Goal: Task Accomplishment & Management: Manage account settings

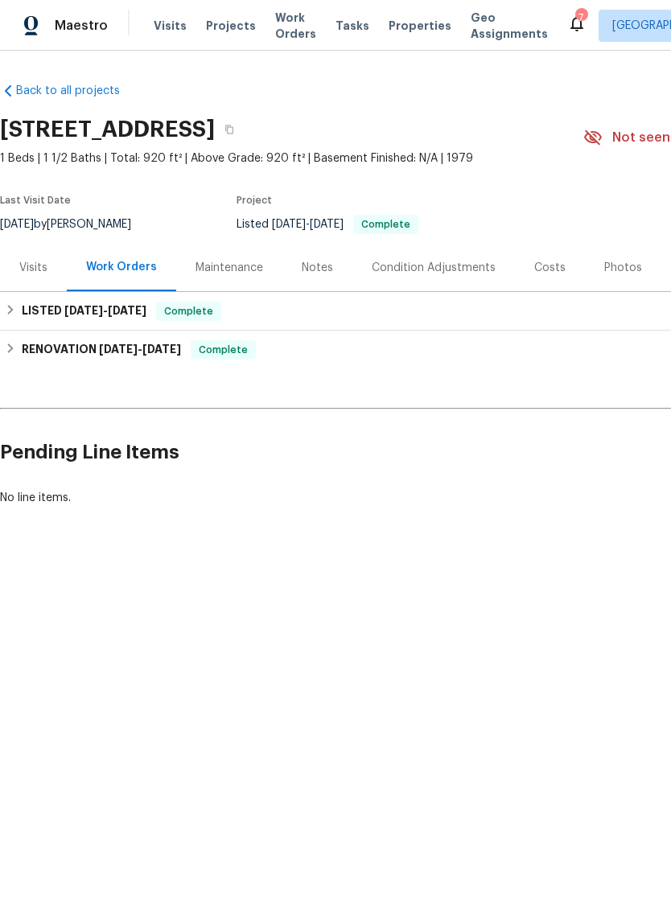
click at [55, 269] on div "Visits" at bounding box center [33, 267] width 67 height 47
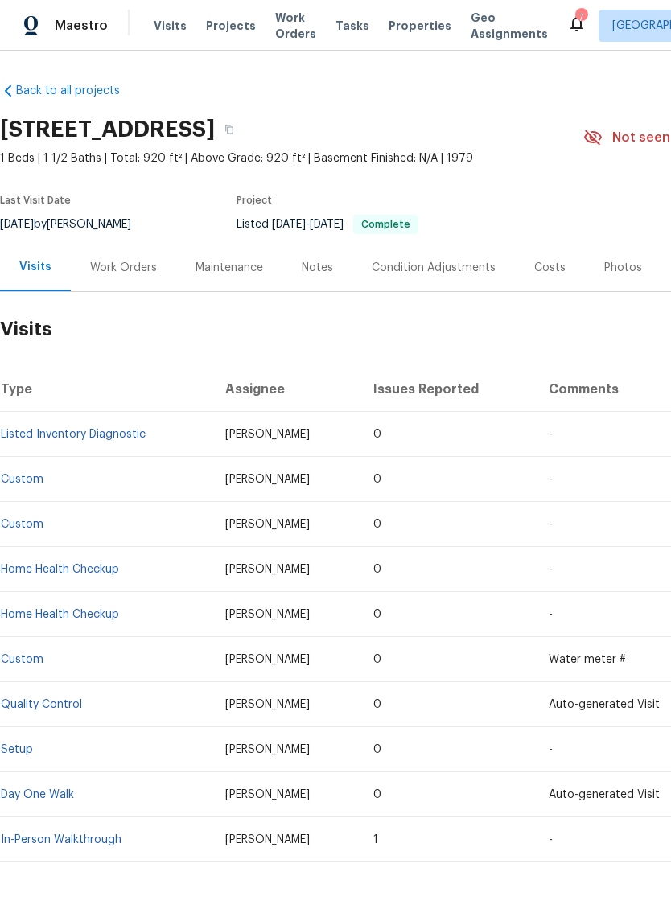
click at [129, 275] on div "Work Orders" at bounding box center [123, 268] width 67 height 16
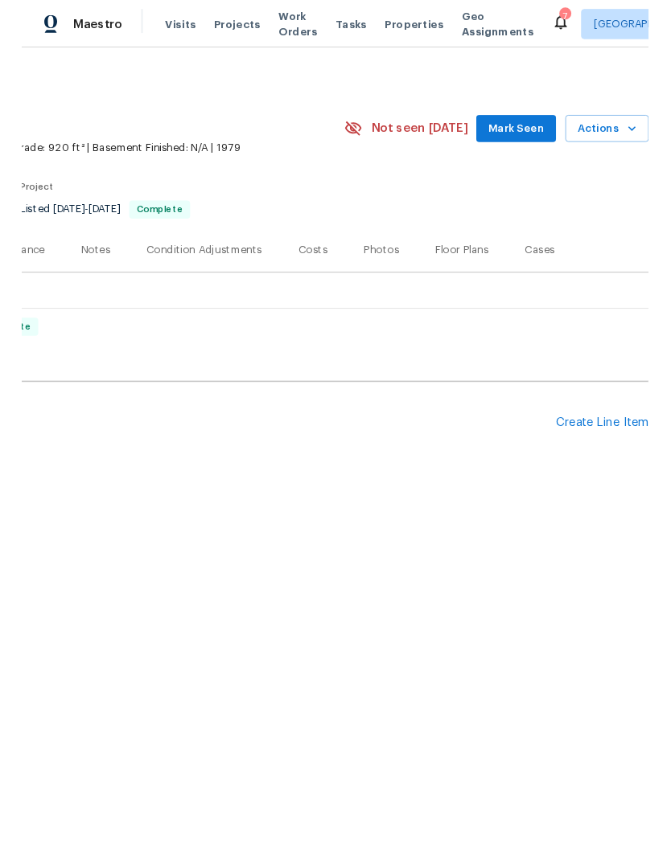
scroll to position [0, 238]
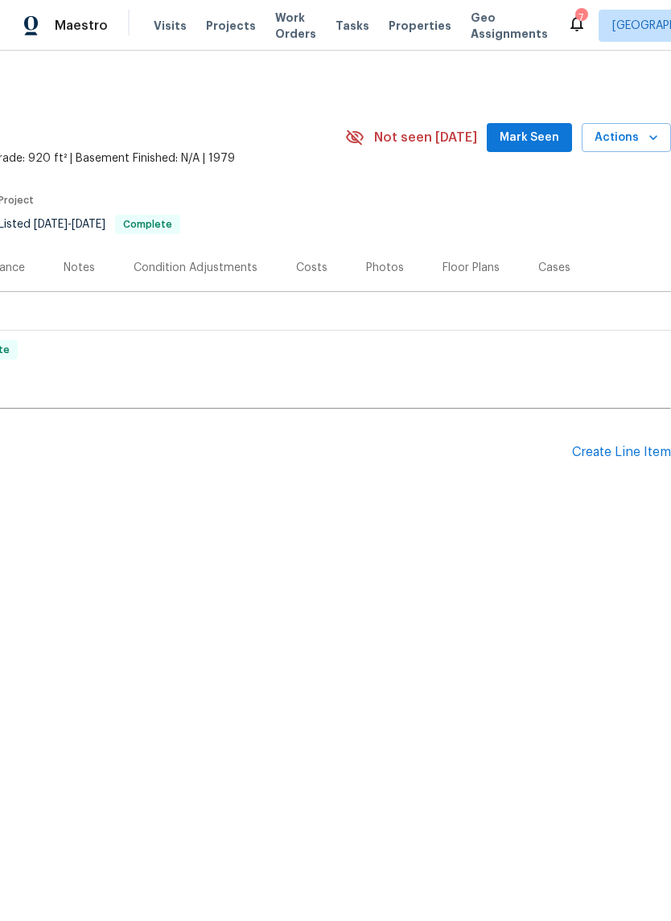
click at [602, 457] on div "Create Line Item" at bounding box center [621, 452] width 99 height 15
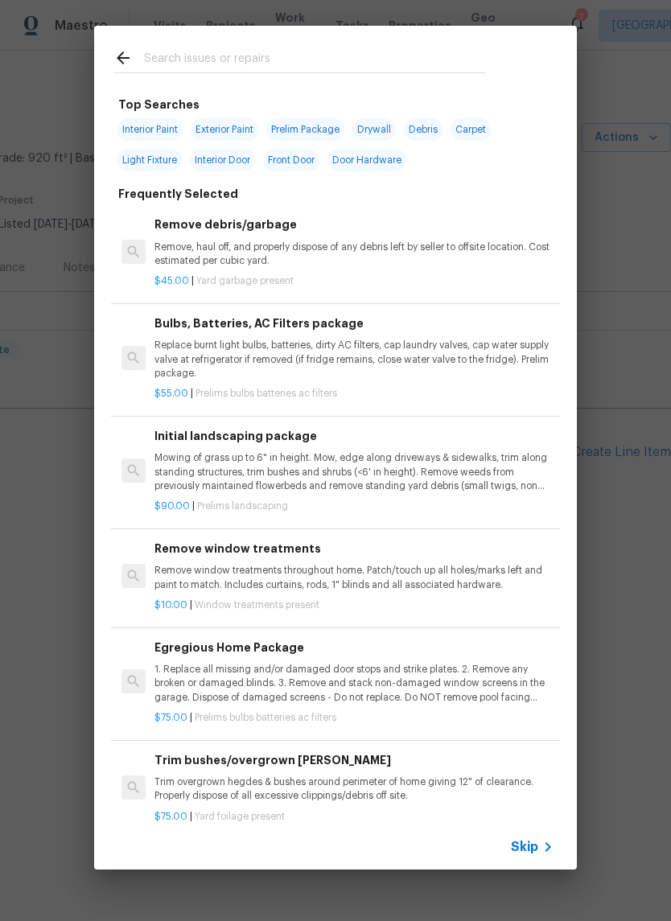
click at [269, 63] on input "text" at bounding box center [314, 60] width 341 height 24
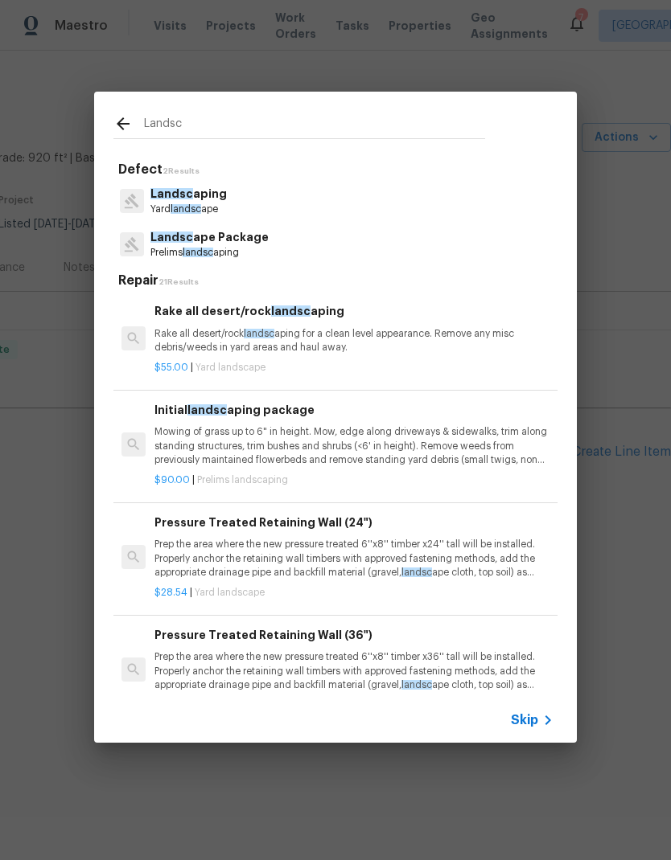
type input "Landsc"
click at [252, 199] on div "Landsc aping Yard landsc ape" at bounding box center [335, 200] width 444 height 43
click at [246, 195] on div "Landsc aping Yard landsc ape" at bounding box center [335, 200] width 444 height 43
click at [194, 199] on p "Landsc aping" at bounding box center [188, 194] width 76 height 17
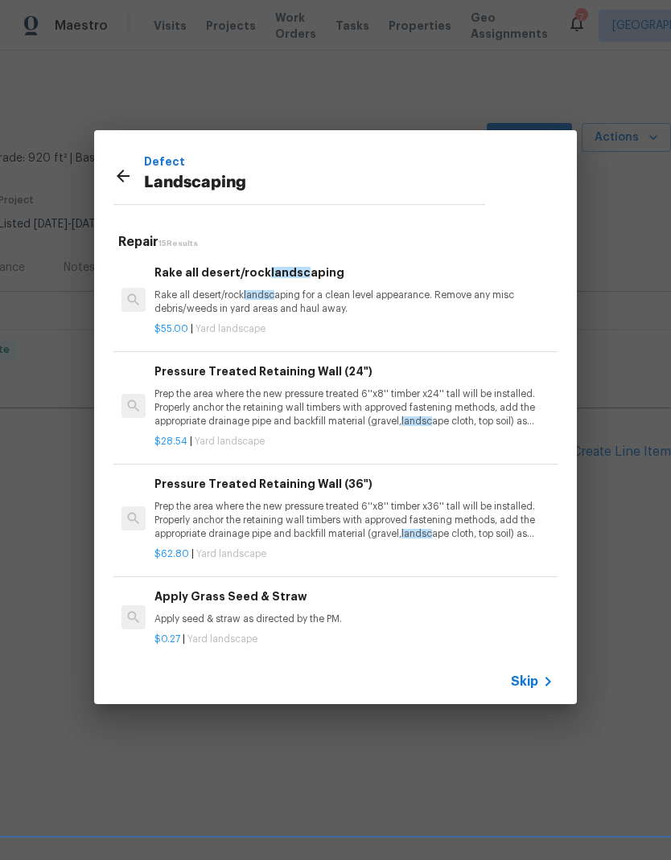
click at [119, 174] on icon at bounding box center [123, 176] width 13 height 13
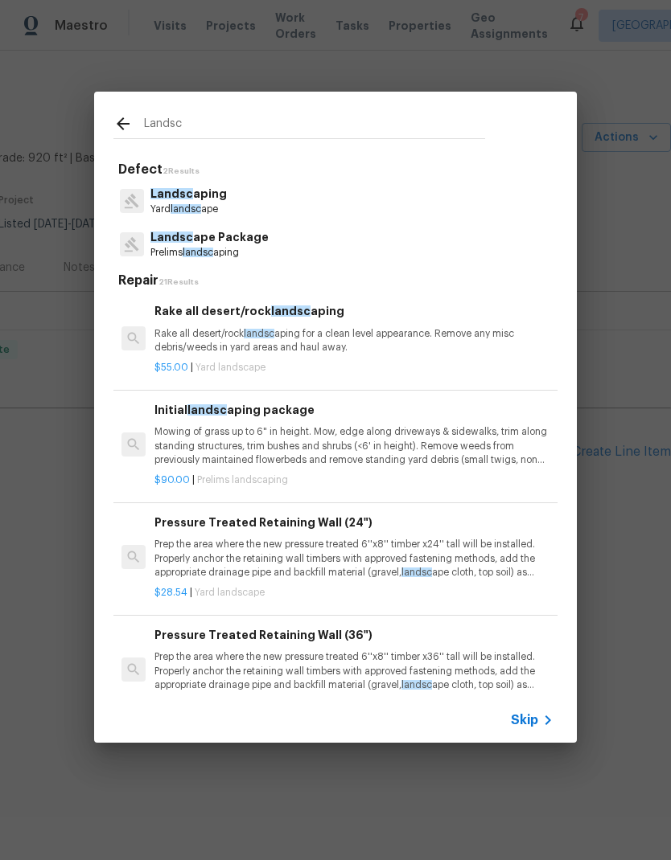
click at [254, 131] on input "Landsc" at bounding box center [314, 126] width 341 height 24
click at [245, 252] on p "Prelims landsc aping" at bounding box center [209, 253] width 118 height 14
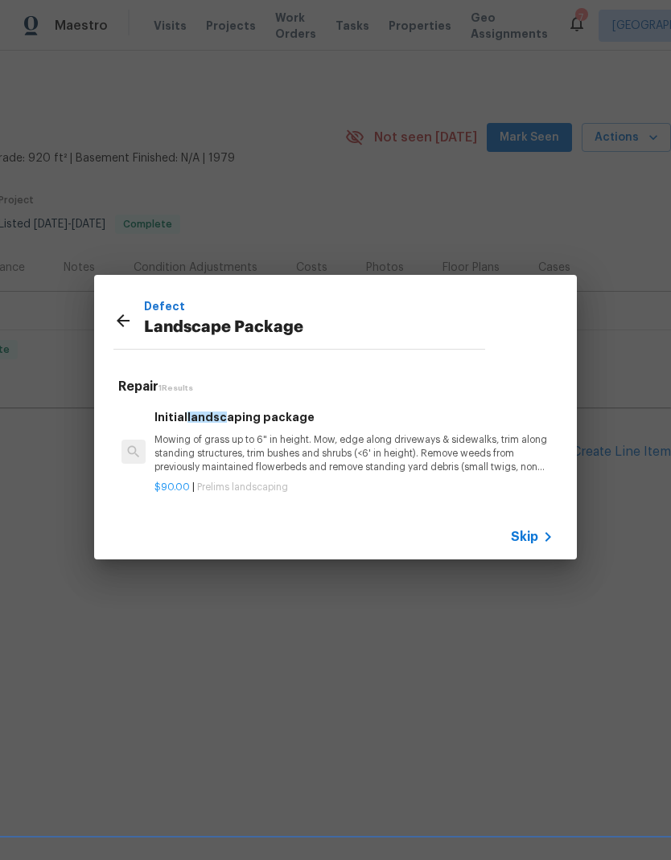
click at [244, 252] on div "Defect Landscape Package Repair 1 Results Initial landsc aping package Mowing o…" at bounding box center [335, 417] width 671 height 835
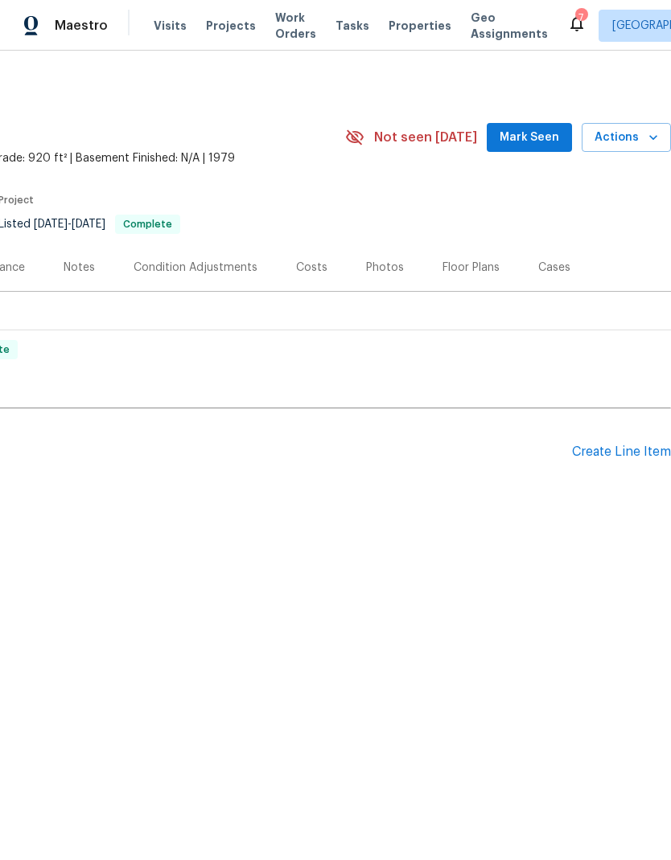
click at [606, 449] on div "Create Line Item" at bounding box center [621, 452] width 99 height 15
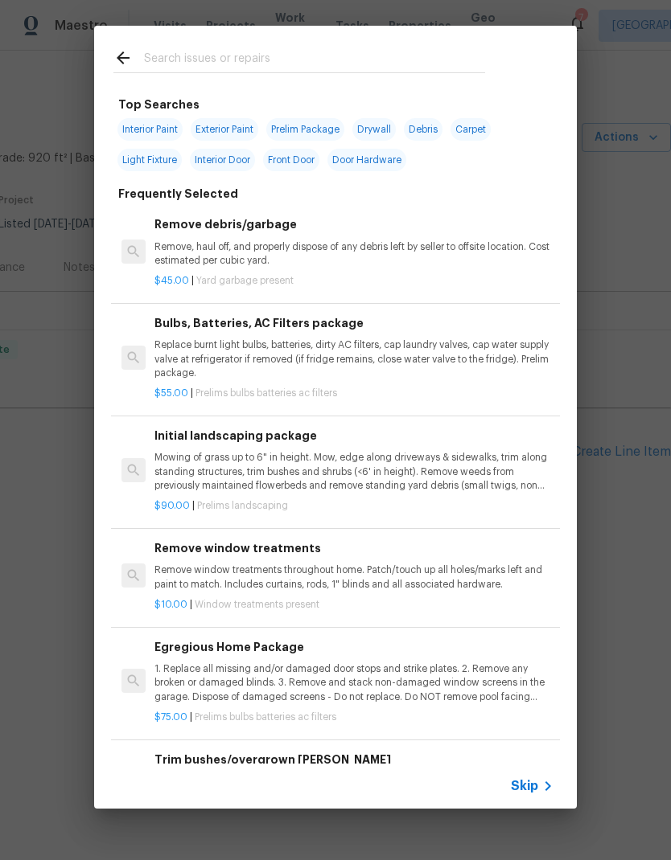
click at [296, 60] on input "text" at bounding box center [314, 60] width 341 height 24
type input "Landscape"
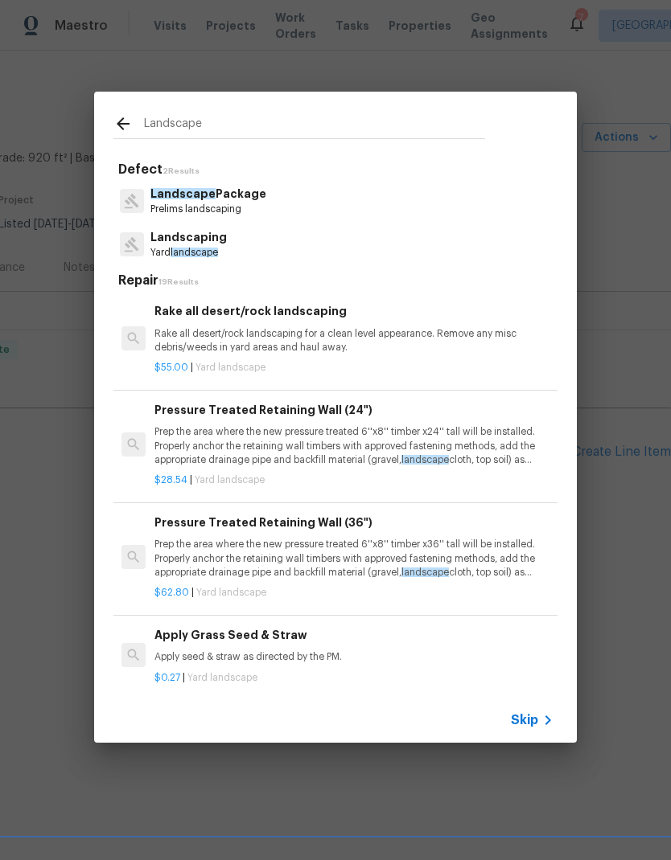
click at [252, 199] on p "Landscape Package" at bounding box center [208, 194] width 116 height 17
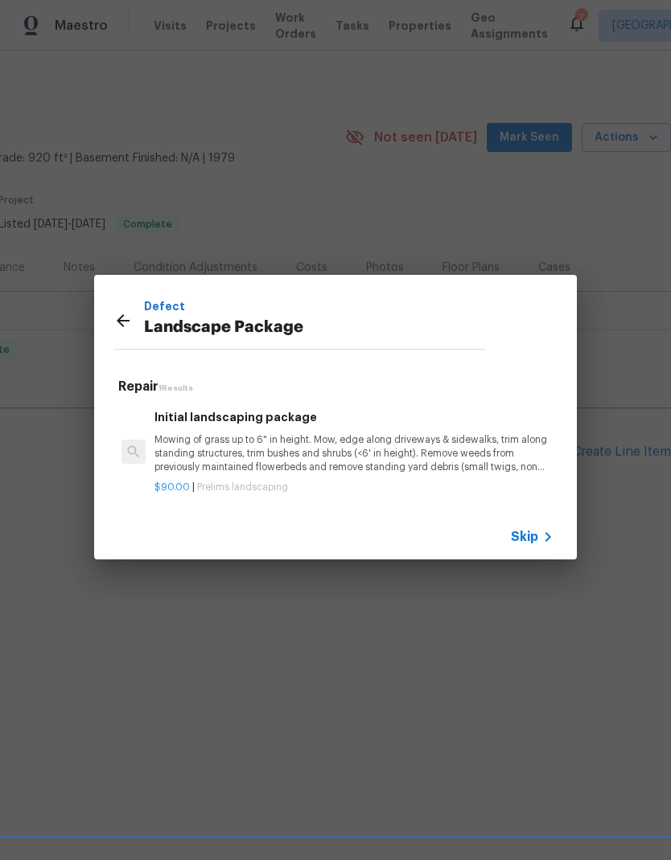
click at [313, 446] on p "Mowing of grass up to 6" in height. Mow, edge along driveways & sidewalks, trim…" at bounding box center [353, 453] width 399 height 41
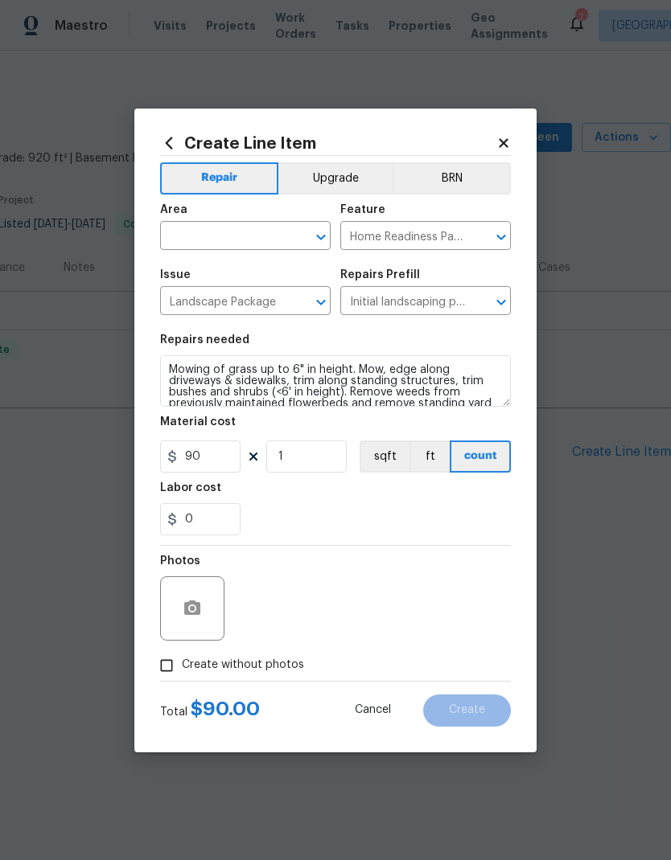
click at [240, 238] on input "text" at bounding box center [222, 237] width 125 height 25
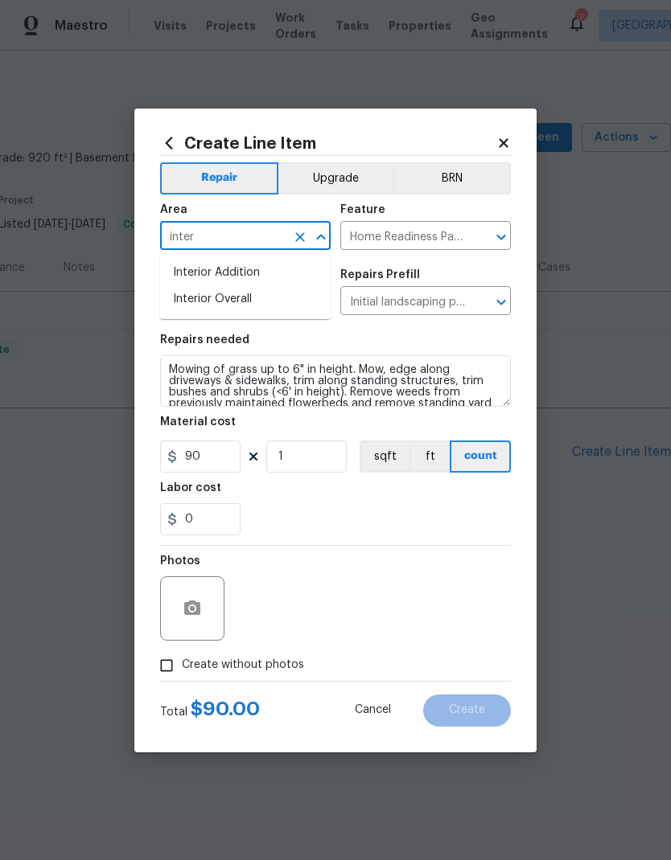
click at [274, 302] on li "Interior Overall" at bounding box center [245, 299] width 170 height 27
type input "Interior Overall"
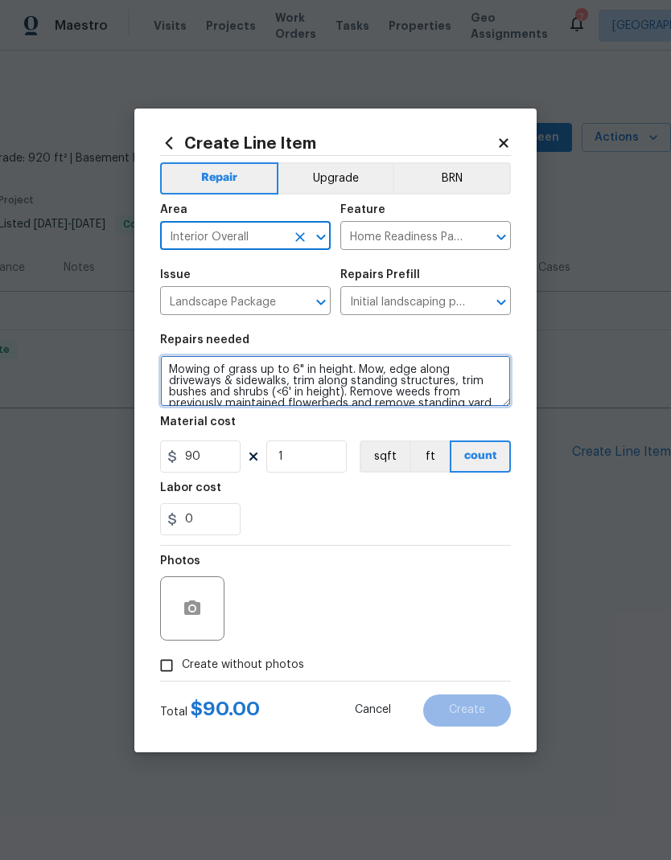
click at [284, 374] on textarea "Mowing of grass up to 6" in height. Mow, edge along driveways & sidewalks, trim…" at bounding box center [335, 380] width 351 height 51
click at [184, 370] on textarea "Mowing of grass up to 6" in height. Mow, edge along driveways & sidewalks, trim…" at bounding box center [335, 380] width 351 height 51
click at [184, 369] on textarea "Mowing of grass up to 6" in height. Mow, edge along driveways & sidewalks, trim…" at bounding box center [335, 380] width 351 height 51
click at [178, 371] on textarea "Mowing of grass up to 6" in height. Mow, edge along driveways & sidewalks, trim…" at bounding box center [335, 380] width 351 height 51
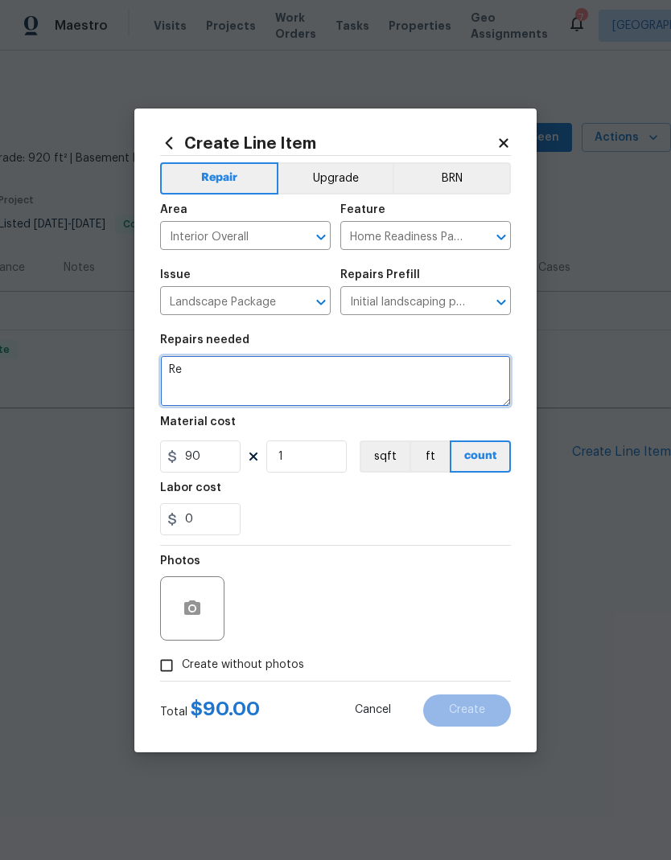
type textarea "R"
click at [286, 376] on textarea "Trim all overgrown grass & weeds" at bounding box center [335, 380] width 351 height 51
click at [312, 368] on textarea "Trim all overgrown grass & weeds" at bounding box center [335, 380] width 351 height 51
click at [379, 368] on textarea "Trim all overgrown grass, weeds" at bounding box center [335, 380] width 351 height 51
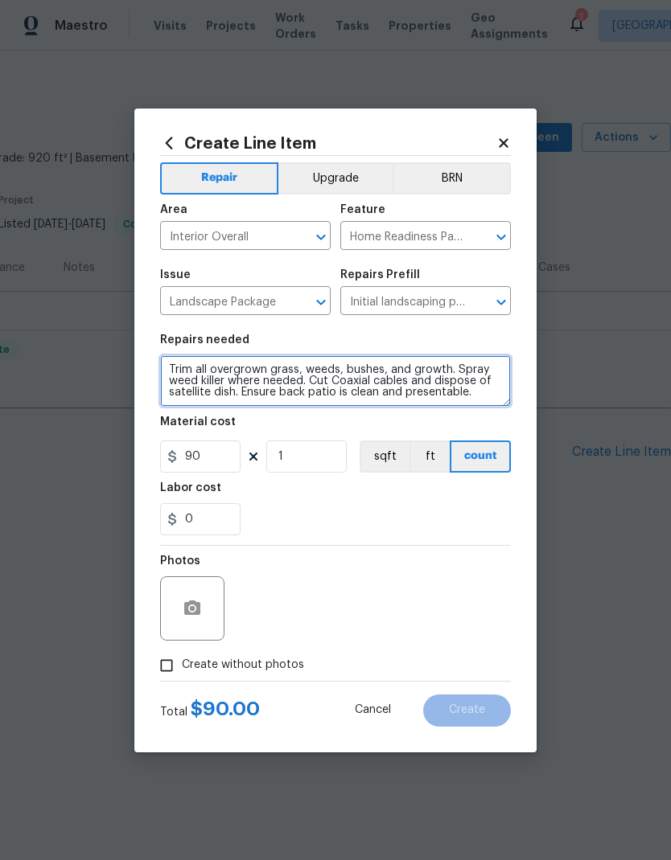
type textarea "Trim all overgrown grass, weeds, bushes, and growth. Spray weed killer where ne…"
click at [413, 502] on div "Labor cost" at bounding box center [335, 492] width 351 height 21
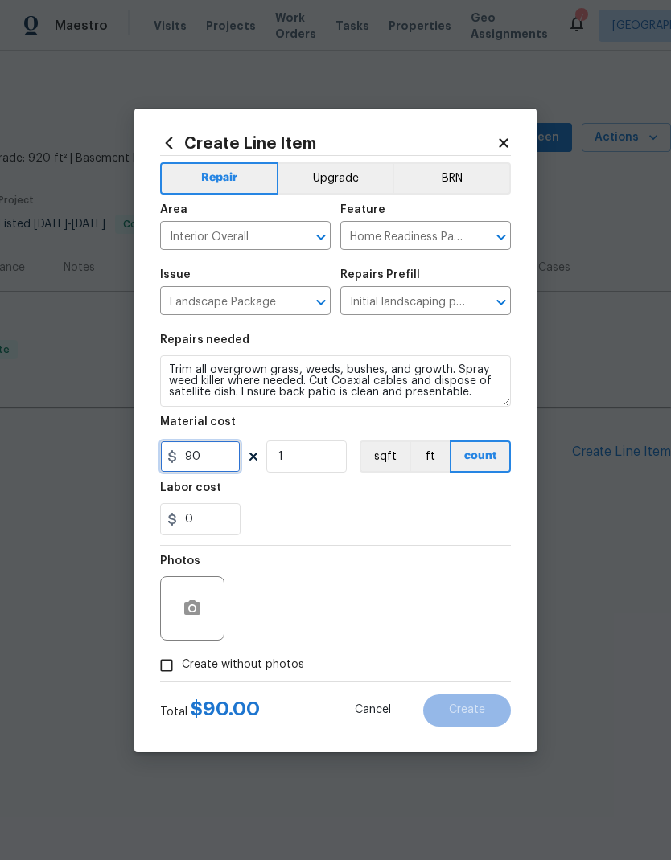
click at [223, 462] on input "90" at bounding box center [200, 457] width 80 height 32
click at [209, 469] on input "90" at bounding box center [200, 457] width 80 height 32
click at [197, 454] on input "90" at bounding box center [200, 457] width 80 height 32
click at [197, 453] on input "90" at bounding box center [200, 457] width 80 height 32
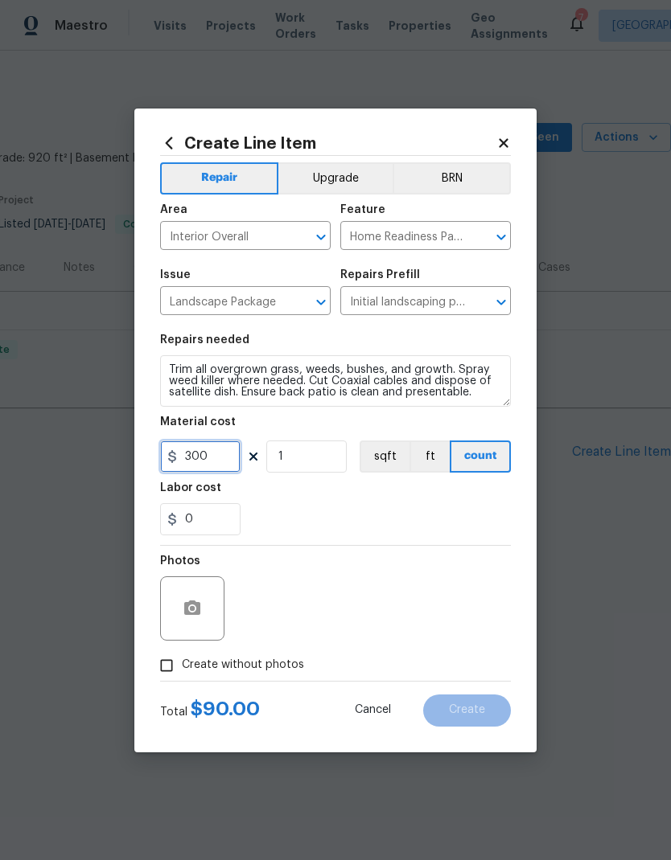
type input "300"
click at [351, 491] on div "Labor cost" at bounding box center [335, 492] width 351 height 21
click at [322, 509] on div "0" at bounding box center [335, 519] width 351 height 32
click at [201, 599] on button "button" at bounding box center [192, 608] width 39 height 39
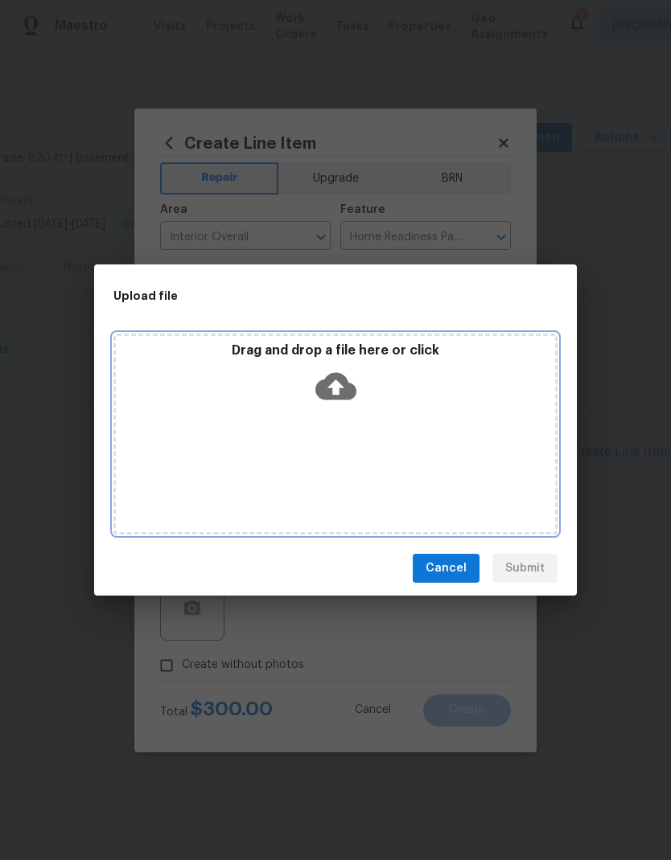
click at [341, 384] on icon at bounding box center [335, 386] width 41 height 27
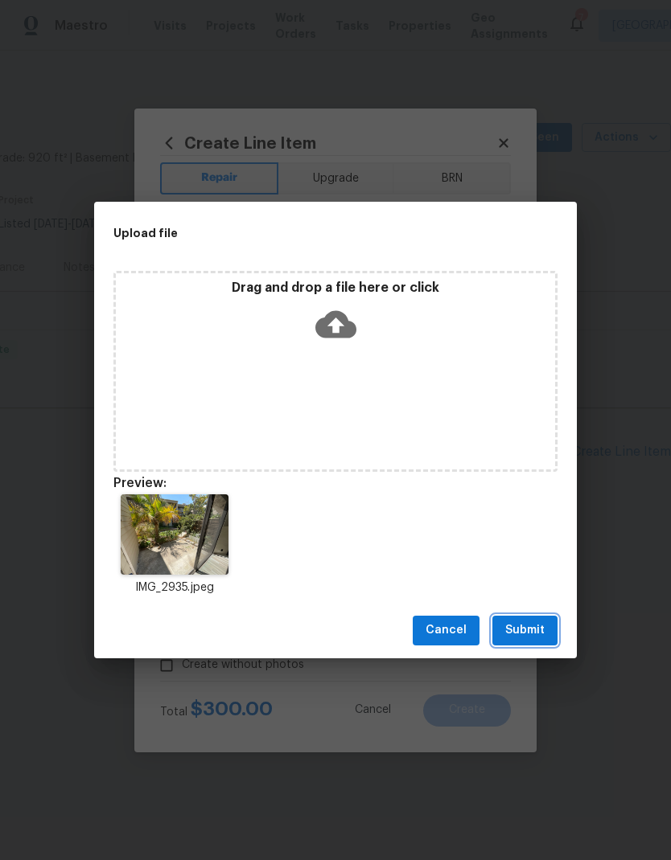
click at [531, 630] on span "Submit" at bounding box center [524, 631] width 39 height 20
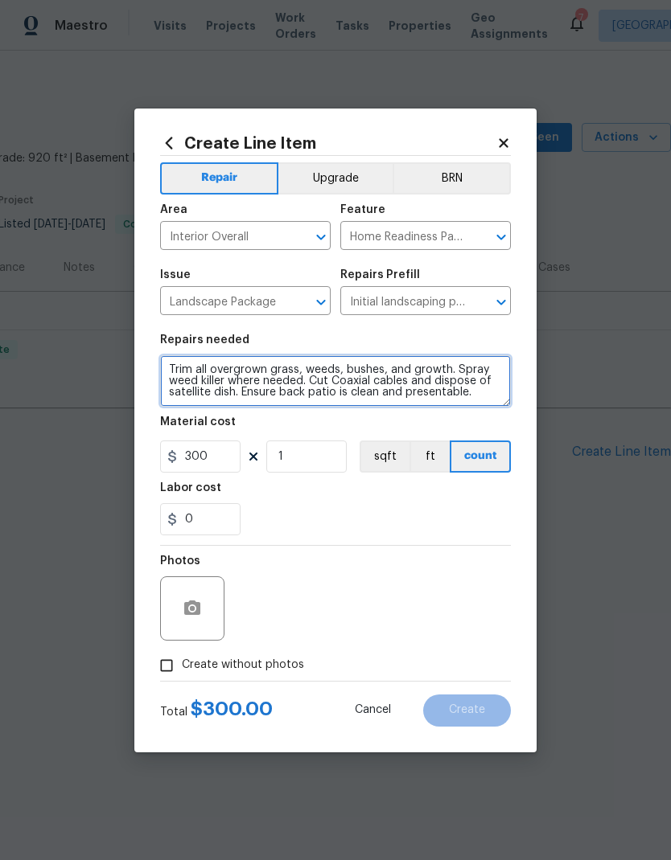
click at [246, 388] on textarea "Trim all overgrown grass, weeds, bushes, and growth. Spray weed killer where ne…" at bounding box center [335, 380] width 351 height 51
type textarea "Trim all overgrown grass, weeds, bushes, and growth. Spray weed killer where ne…"
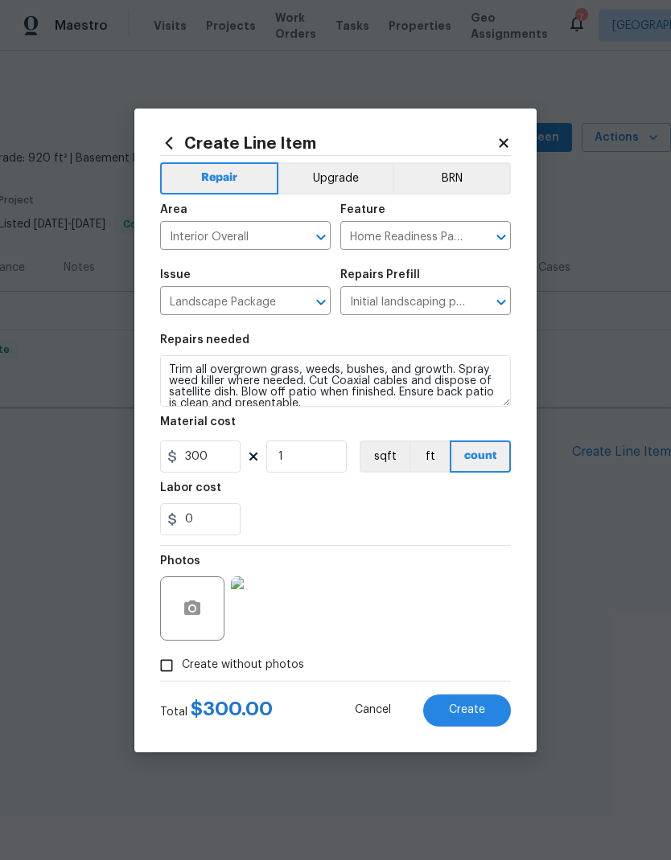
click at [379, 486] on div "Labor cost" at bounding box center [335, 492] width 351 height 21
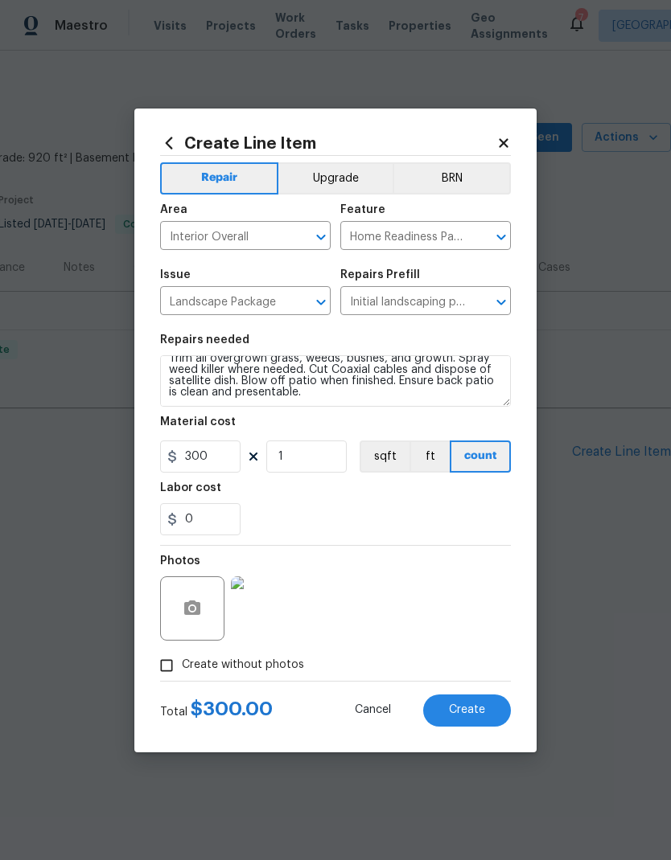
scroll to position [11, 0]
click at [478, 711] on span "Create" at bounding box center [467, 710] width 36 height 12
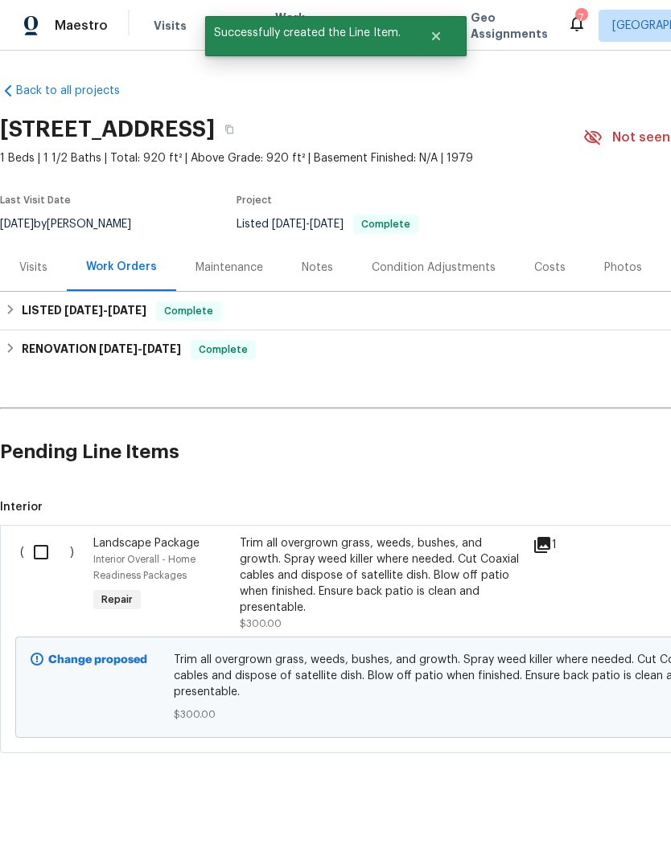
scroll to position [0, -1]
click at [46, 551] on input "checkbox" at bounding box center [47, 552] width 46 height 34
checkbox input "true"
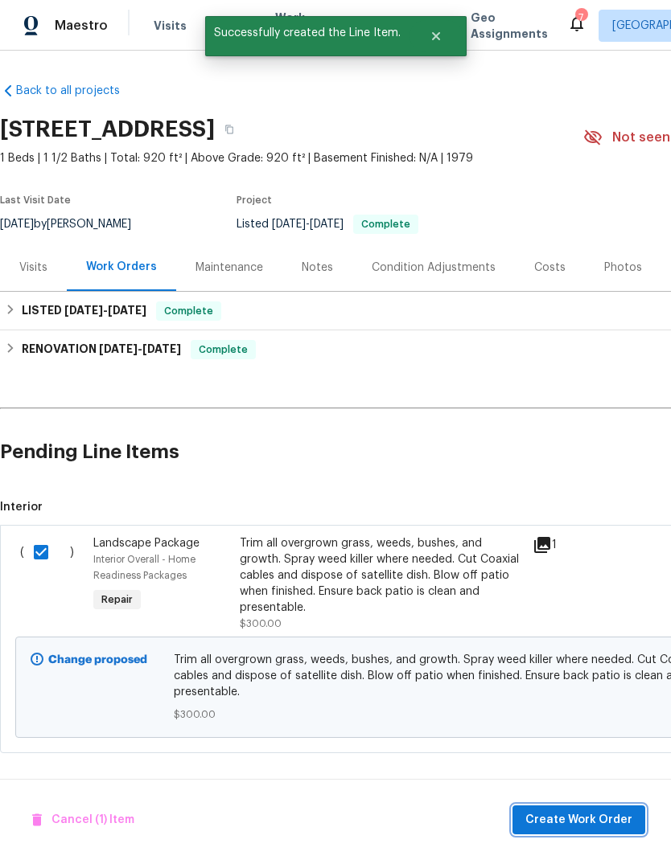
click at [576, 818] on span "Create Work Order" at bounding box center [578, 820] width 107 height 20
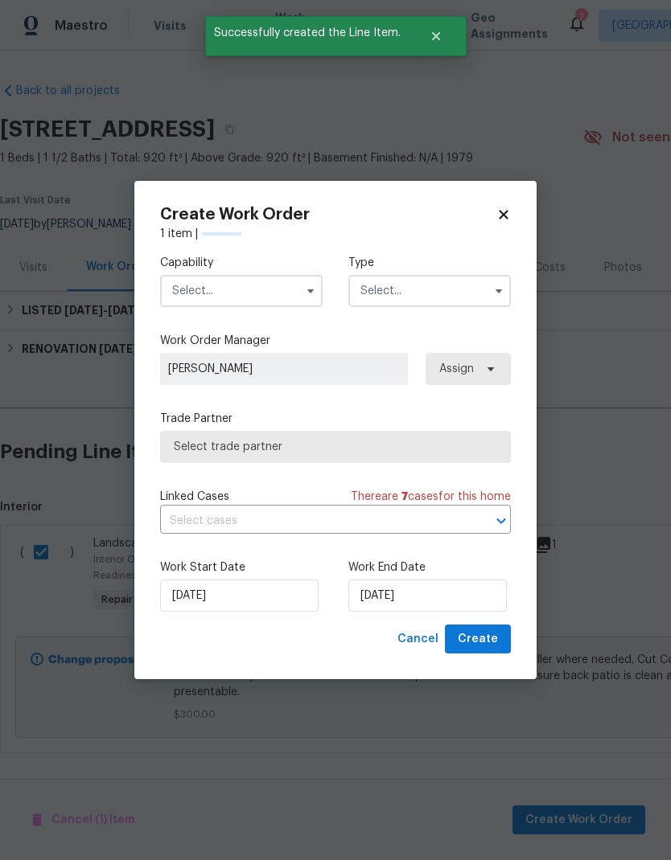
click at [250, 289] on input "text" at bounding box center [241, 291] width 162 height 32
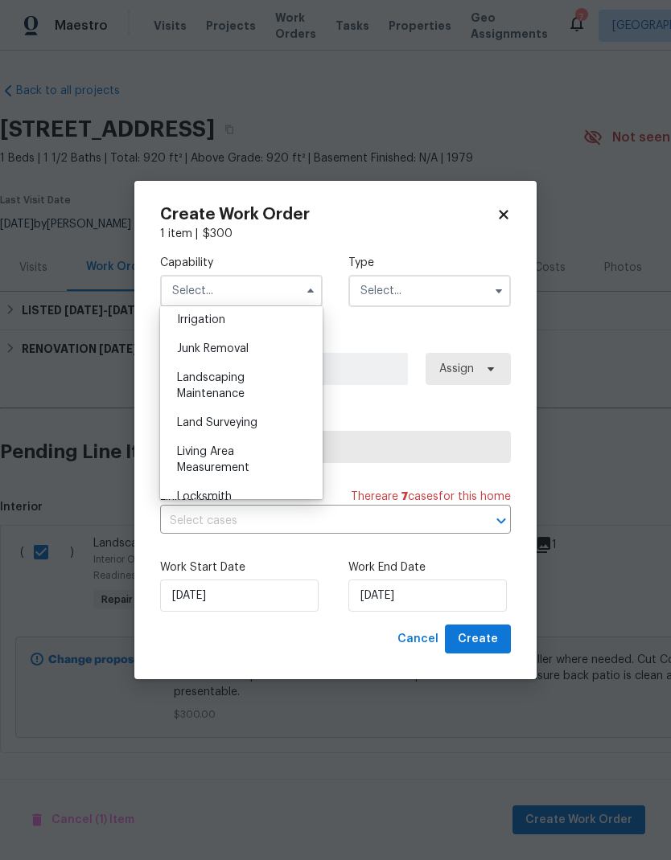
scroll to position [1004, 0]
click at [224, 386] on div "Landscaping Maintenance" at bounding box center [241, 386] width 154 height 45
type input "Landscaping Maintenance"
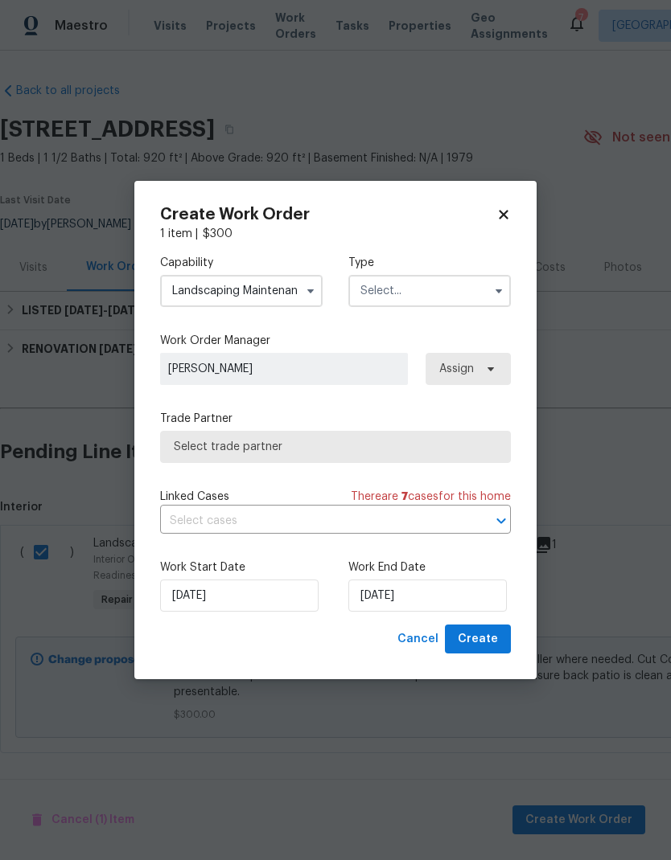
click at [424, 282] on input "text" at bounding box center [429, 291] width 162 height 32
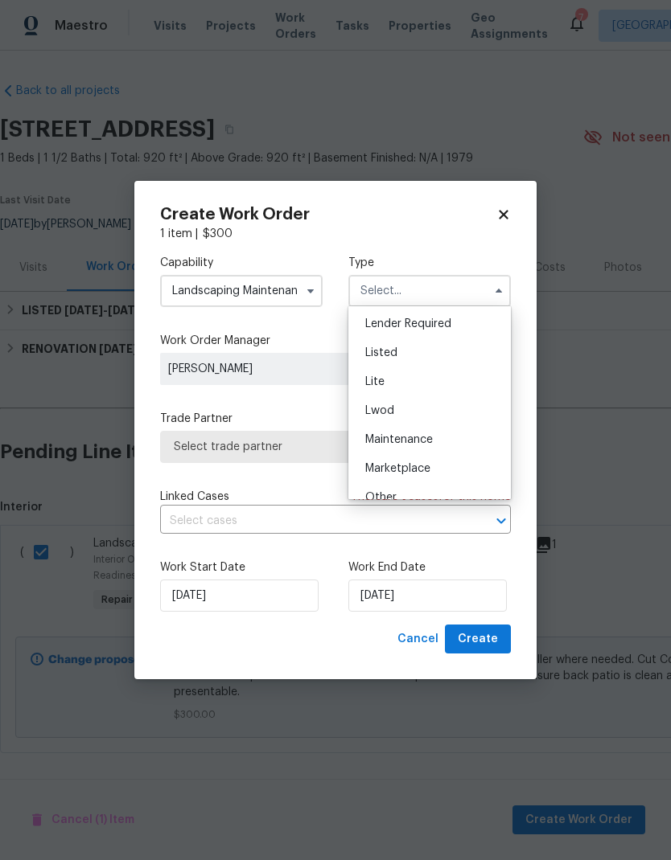
scroll to position [145, 0]
click at [420, 354] on div "Listed" at bounding box center [429, 353] width 154 height 29
type input "Listed"
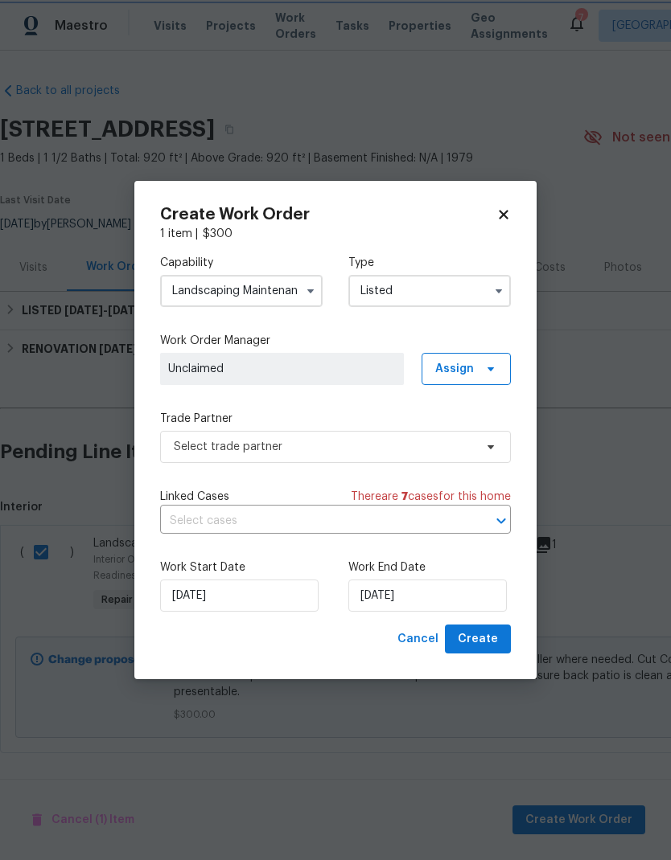
scroll to position [0, 0]
click at [373, 368] on span "Unclaimed" at bounding box center [282, 369] width 228 height 16
click at [463, 363] on span "Assign" at bounding box center [454, 369] width 39 height 16
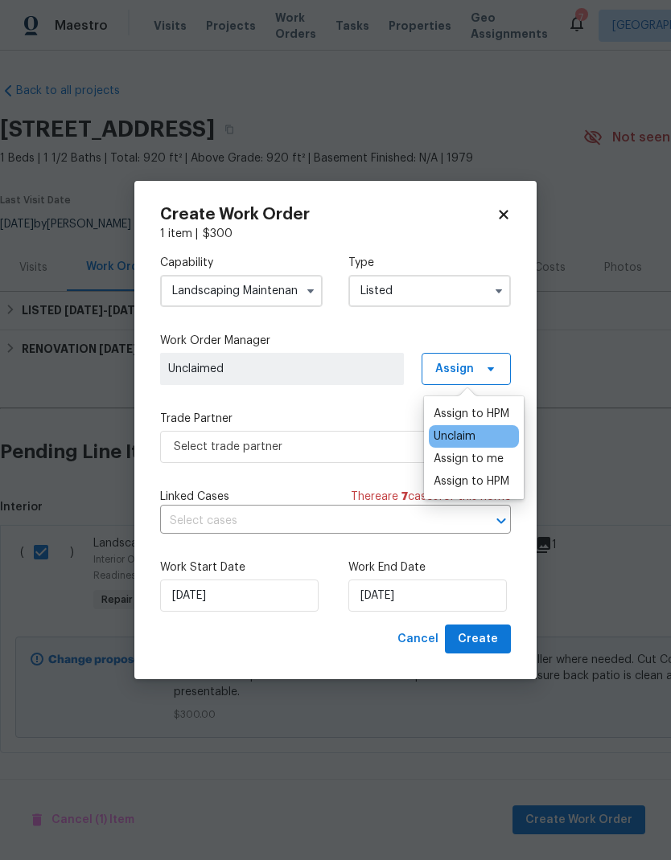
click at [490, 410] on div "Assign to HPM" at bounding box center [471, 414] width 76 height 16
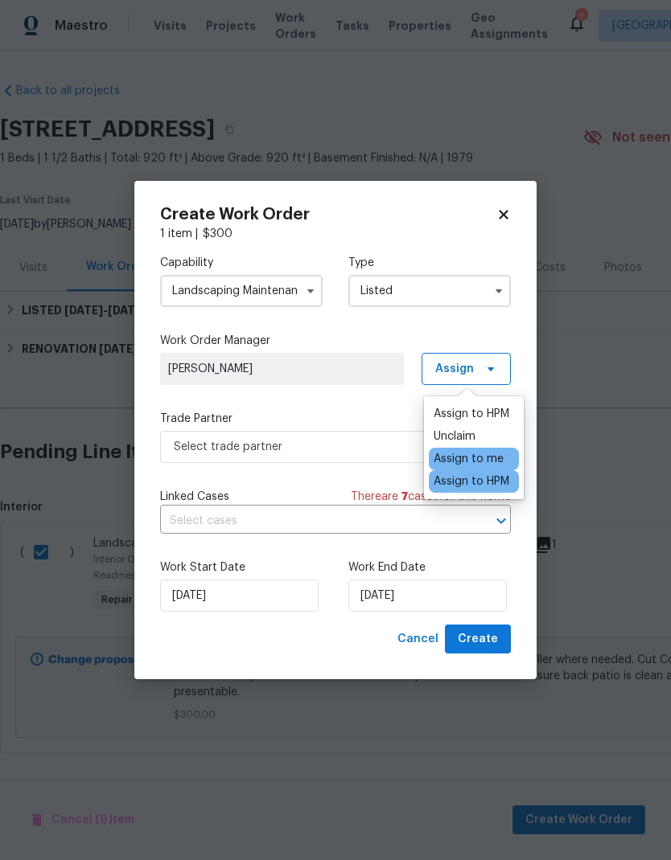
click at [484, 416] on div "Assign to HPM" at bounding box center [471, 414] width 76 height 16
click at [490, 460] on div "Assign to me" at bounding box center [468, 459] width 70 height 16
click at [482, 460] on div "Assign to me" at bounding box center [468, 459] width 70 height 16
click at [351, 395] on div "Capability Landscaping Maintenance Type Listed Work Order Manager [PERSON_NAME]…" at bounding box center [335, 433] width 351 height 383
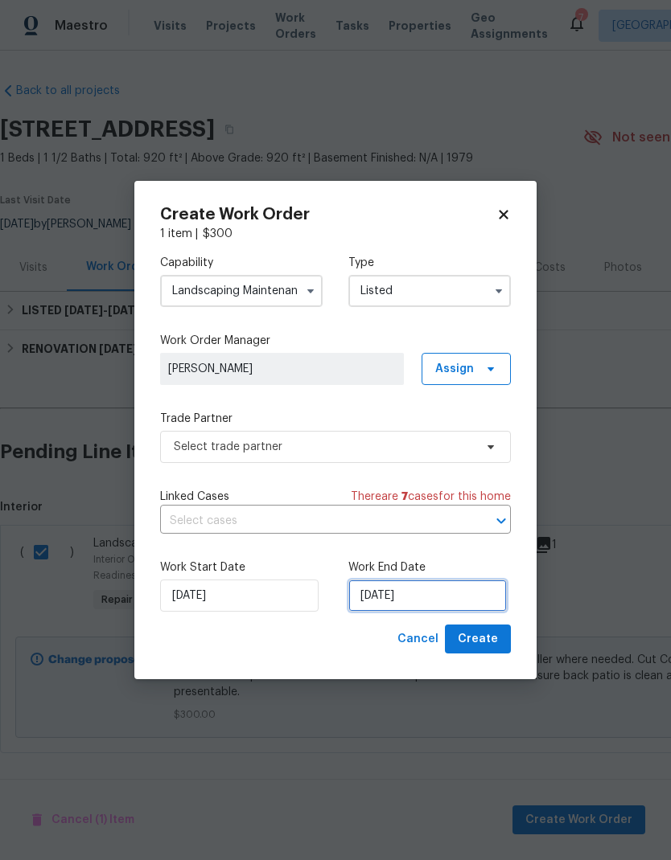
click at [402, 595] on input "[DATE]" at bounding box center [427, 596] width 158 height 32
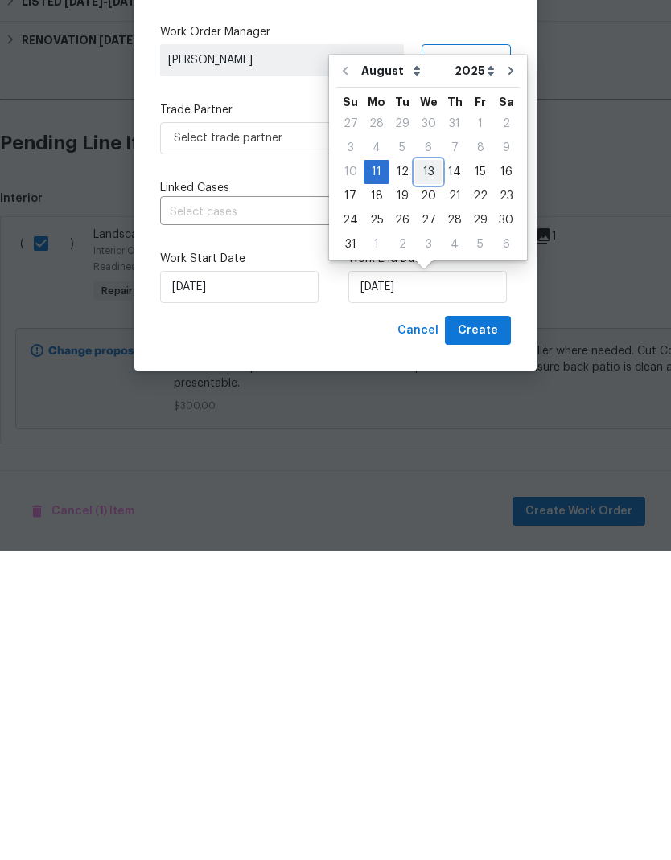
click at [422, 470] on div "13" at bounding box center [428, 481] width 27 height 23
type input "[DATE]"
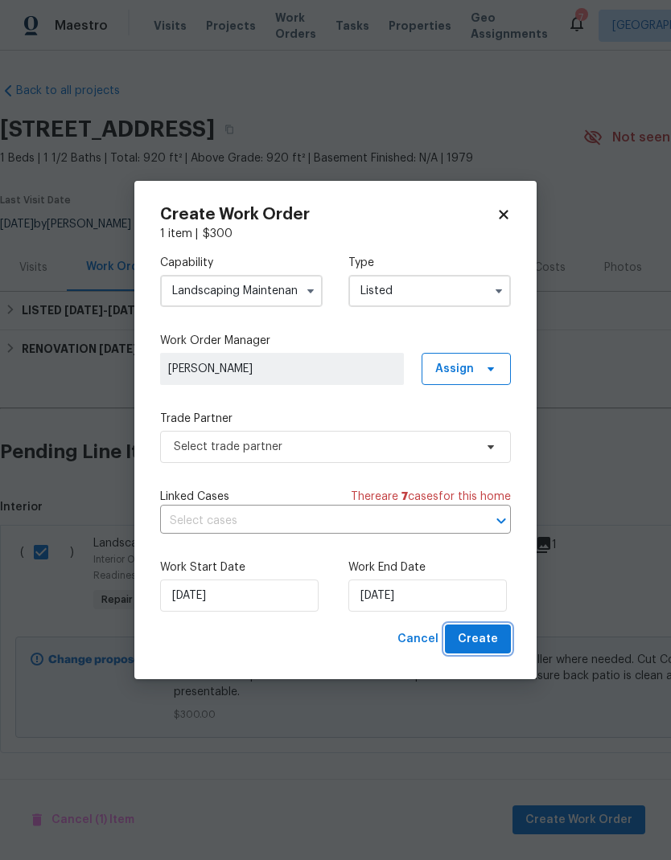
click at [491, 641] on span "Create" at bounding box center [477, 640] width 40 height 20
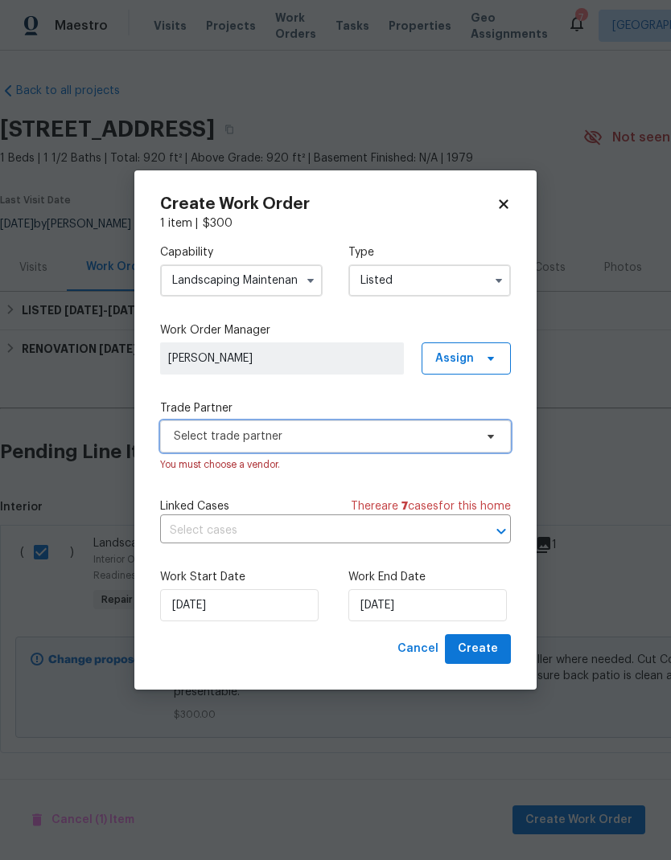
click at [361, 426] on span "Select trade partner" at bounding box center [335, 436] width 351 height 32
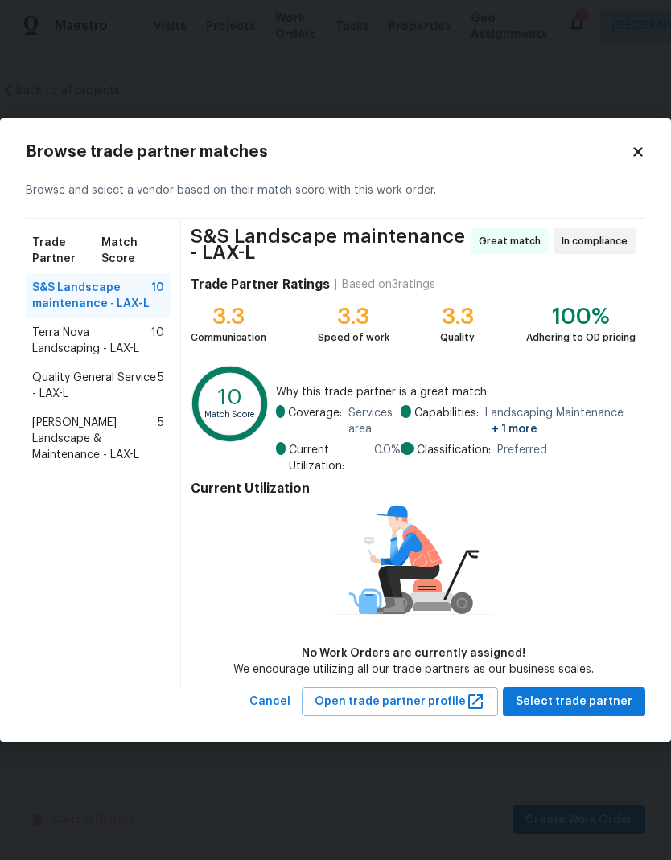
click at [92, 342] on span "Terra Nova Landscaping - LAX-L" at bounding box center [91, 341] width 119 height 32
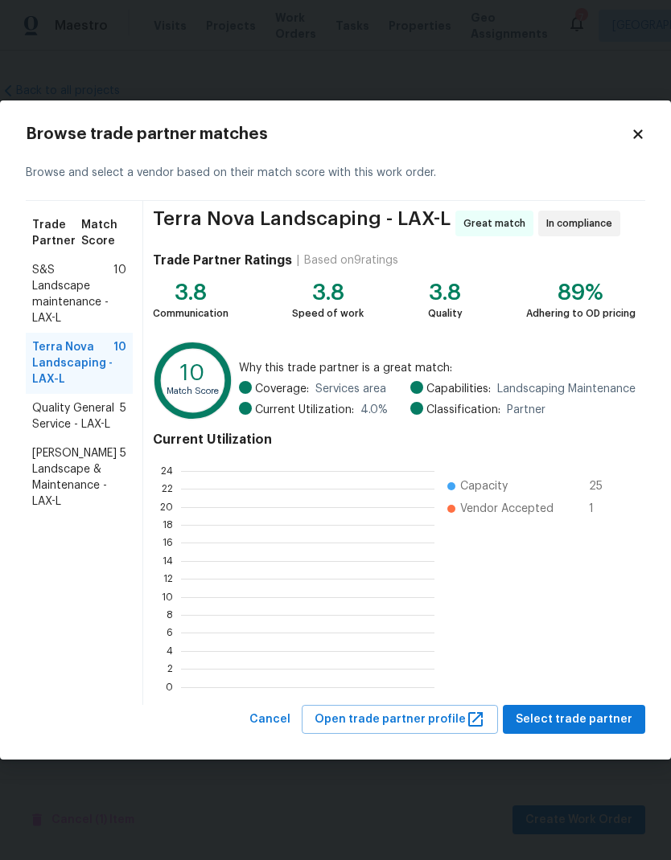
scroll to position [225, 253]
click at [588, 719] on span "Select trade partner" at bounding box center [573, 720] width 117 height 20
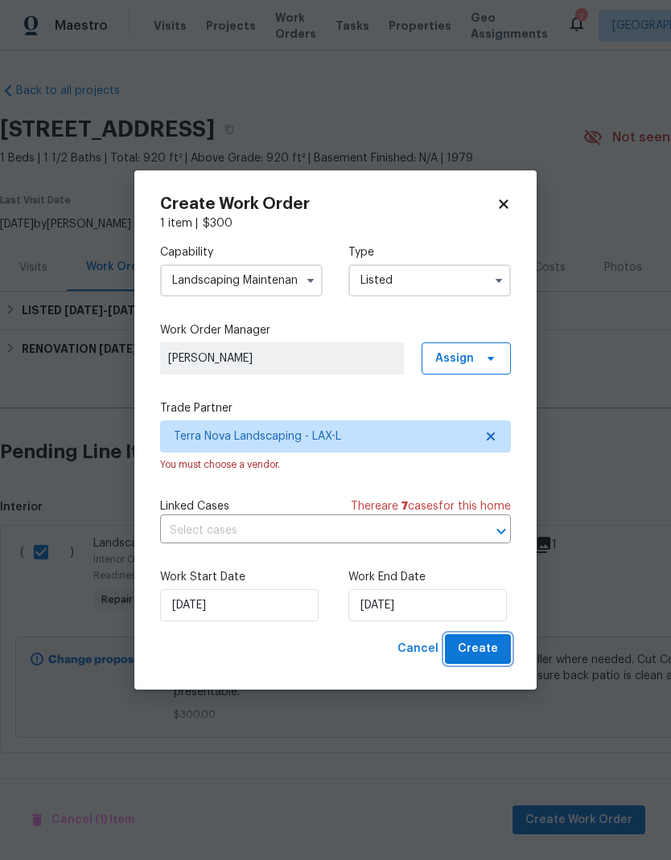
click at [489, 646] on span "Create" at bounding box center [477, 649] width 40 height 20
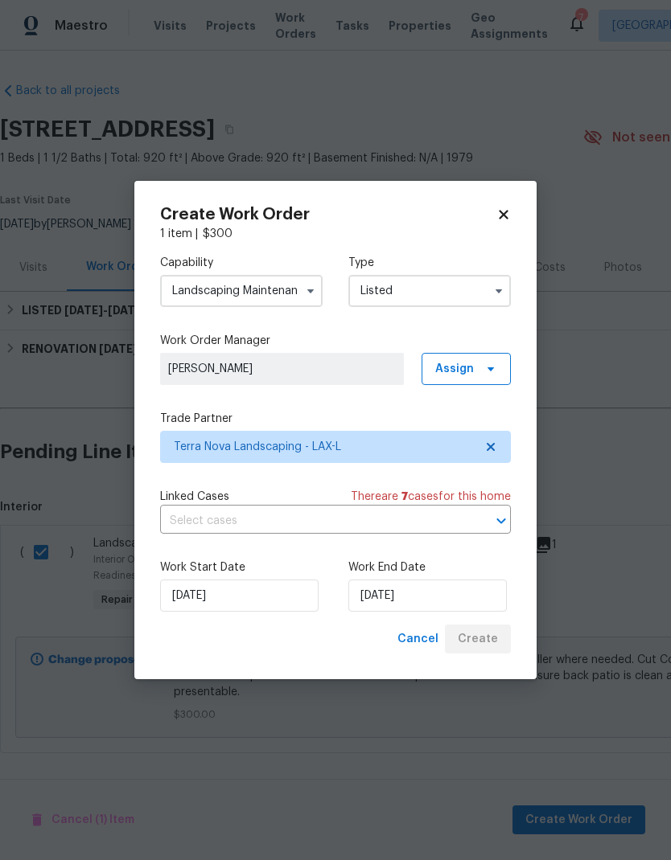
checkbox input "false"
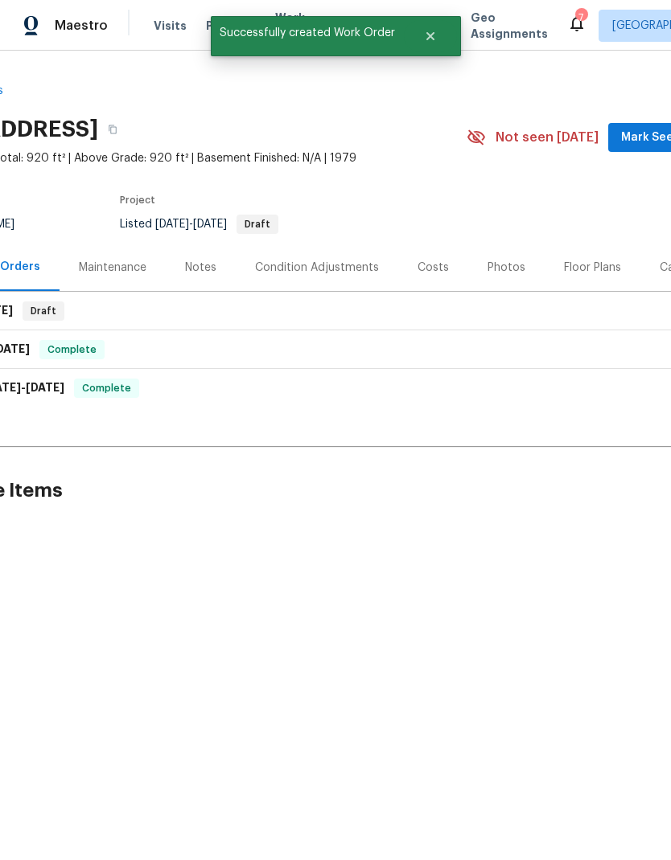
scroll to position [0, 151]
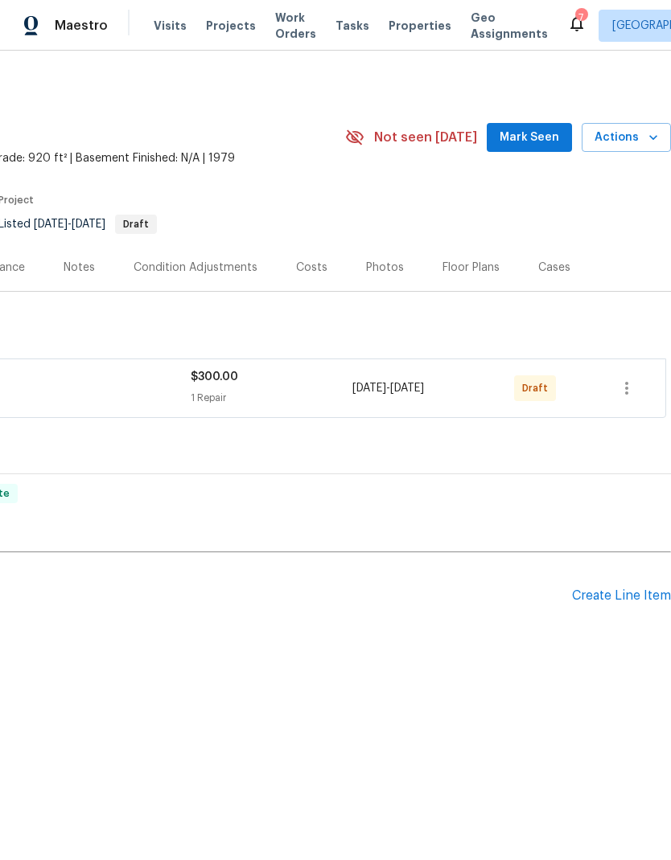
scroll to position [0, 238]
click at [625, 390] on icon "button" at bounding box center [626, 388] width 19 height 19
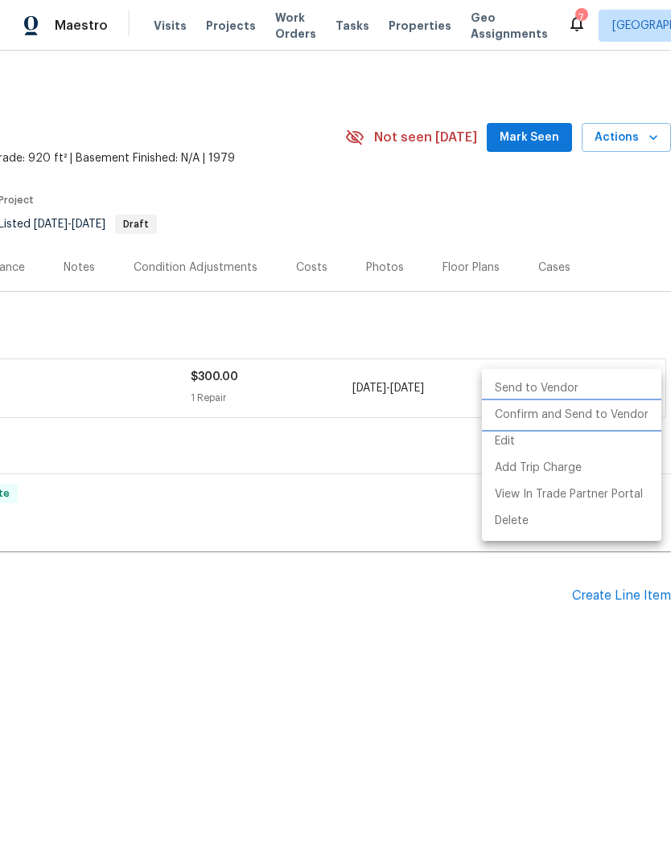
click at [584, 419] on li "Confirm and Send to Vendor" at bounding box center [571, 415] width 179 height 27
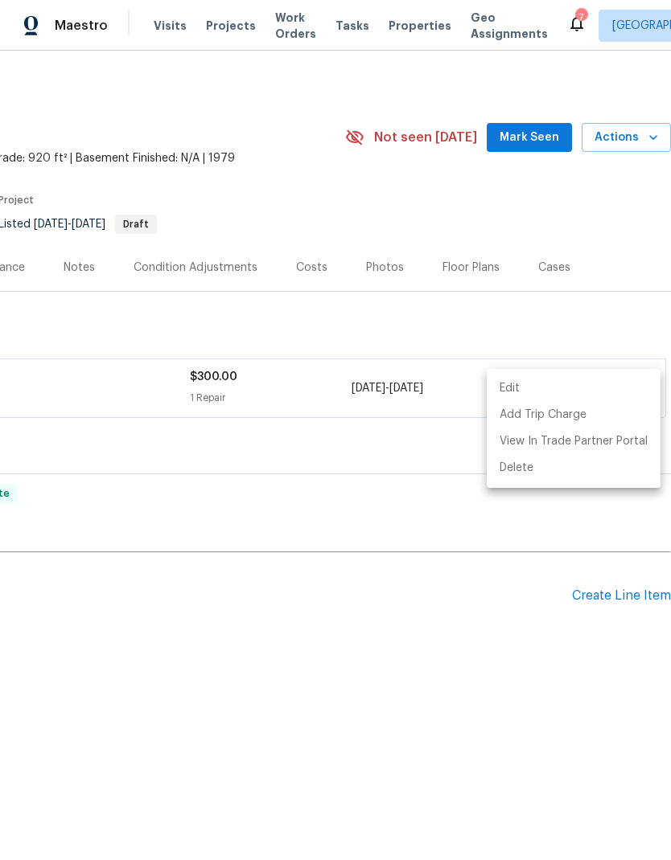
click at [374, 658] on div at bounding box center [335, 430] width 671 height 860
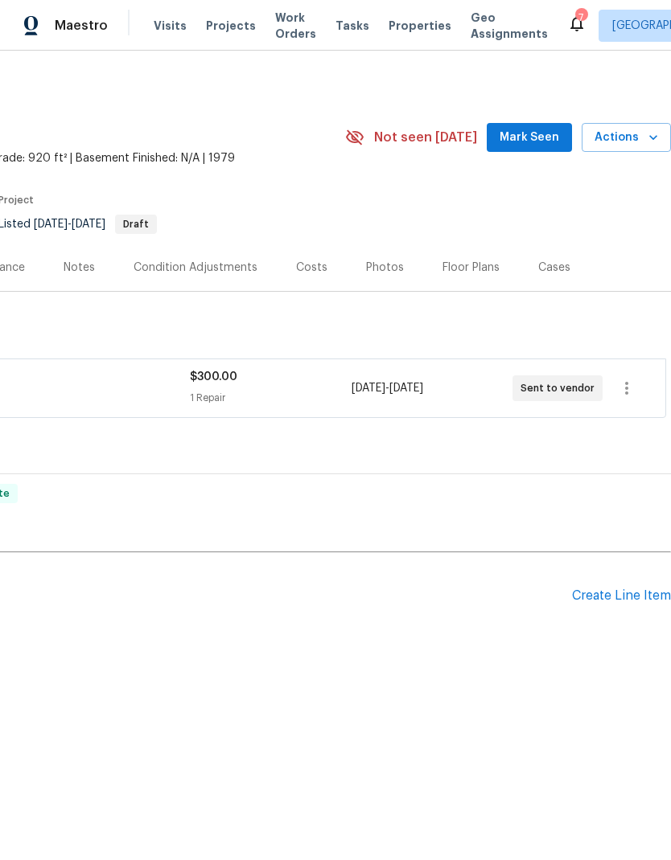
click at [363, 662] on div "Back to all projects 5435 Twin Lakes Dr, Cypress, CA 90630 1 Beds | 1 1/2 Baths…" at bounding box center [335, 405] width 671 height 708
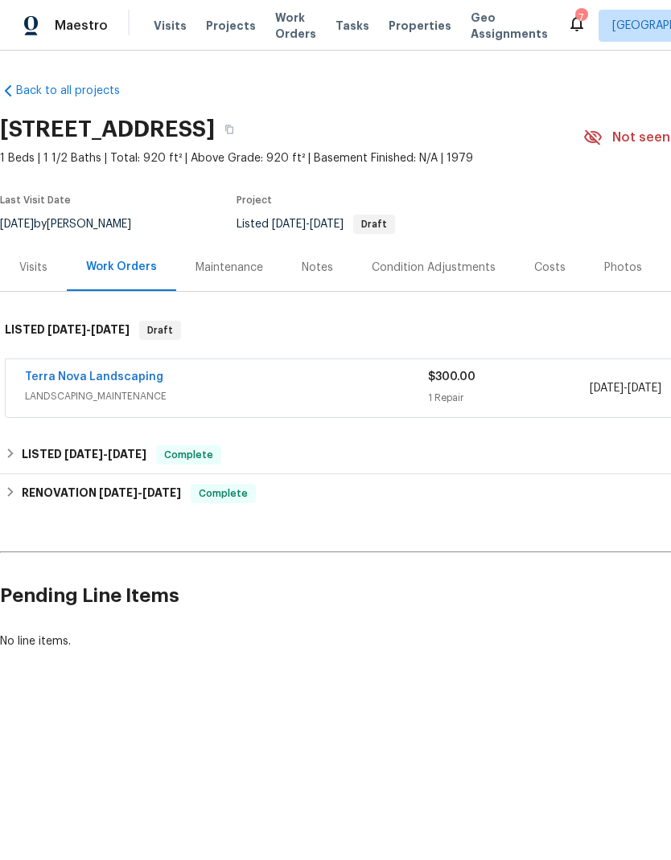
scroll to position [0, -1]
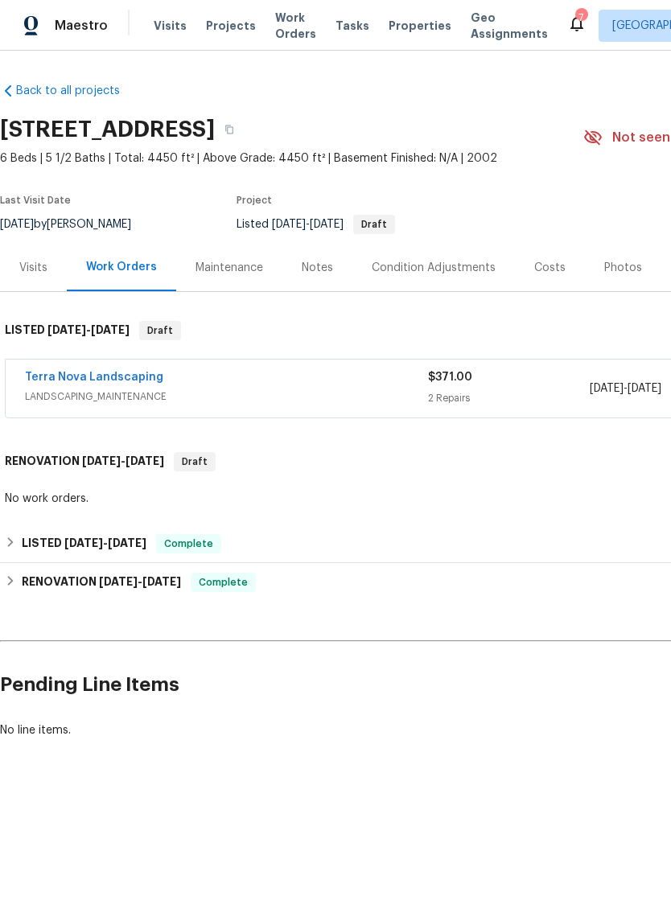
click at [131, 378] on link "Terra Nova Landscaping" at bounding box center [94, 376] width 138 height 11
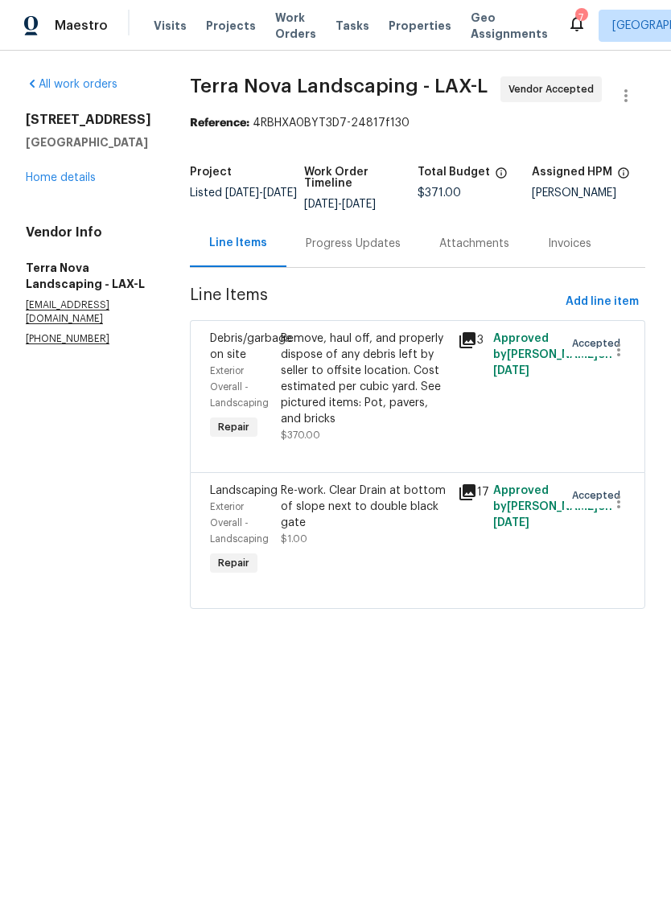
click at [457, 492] on icon at bounding box center [466, 491] width 19 height 19
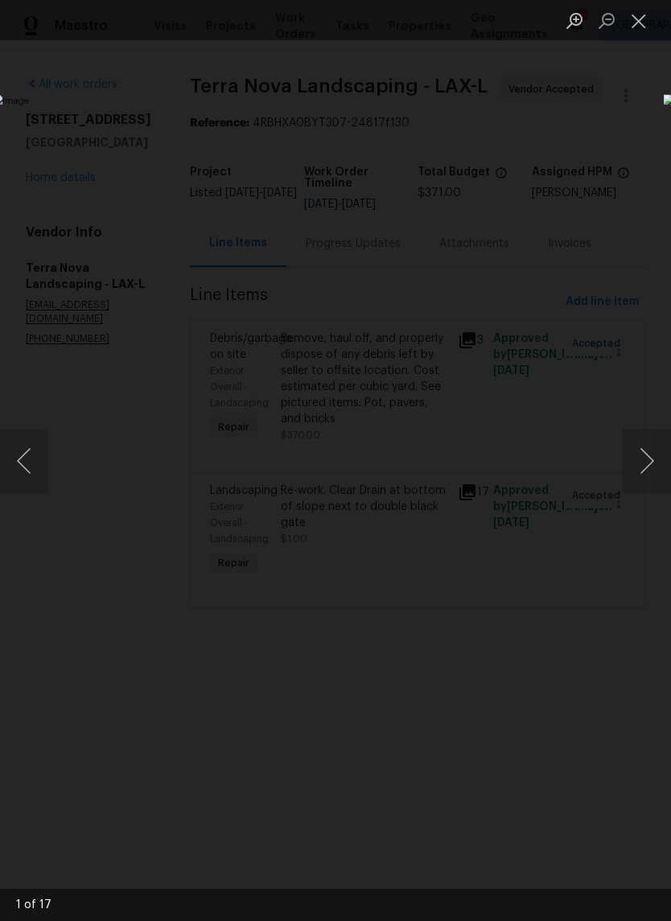
click at [651, 457] on button "Next image" at bounding box center [646, 461] width 48 height 64
click at [651, 460] on button "Next image" at bounding box center [646, 461] width 48 height 64
click at [646, 460] on button "Next image" at bounding box center [646, 461] width 48 height 64
click at [646, 461] on button "Next image" at bounding box center [646, 461] width 48 height 64
click at [645, 462] on button "Next image" at bounding box center [646, 461] width 48 height 64
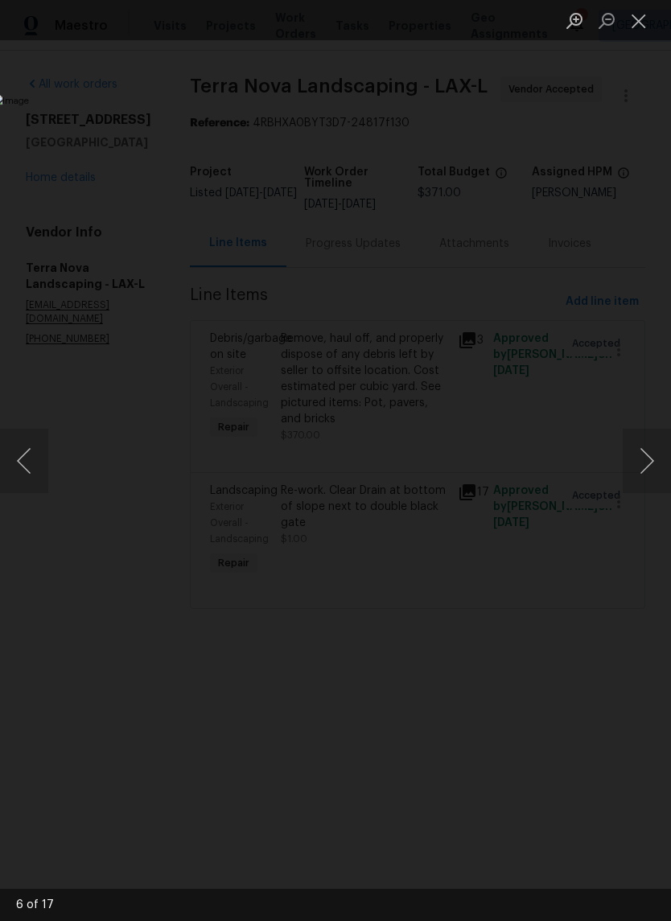
click at [648, 465] on button "Next image" at bounding box center [646, 461] width 48 height 64
click at [649, 461] on button "Next image" at bounding box center [646, 461] width 48 height 64
click at [650, 461] on button "Next image" at bounding box center [646, 461] width 48 height 64
click at [648, 460] on button "Next image" at bounding box center [646, 461] width 48 height 64
click at [646, 465] on button "Next image" at bounding box center [646, 461] width 48 height 64
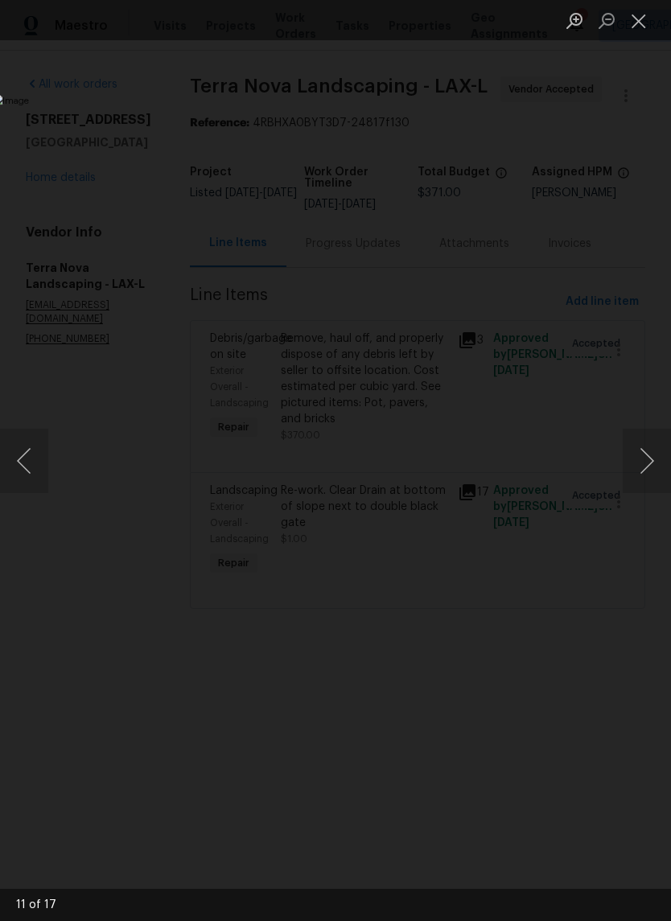
click at [649, 461] on button "Next image" at bounding box center [646, 461] width 48 height 64
click at [648, 462] on button "Next image" at bounding box center [646, 461] width 48 height 64
click at [646, 464] on button "Next image" at bounding box center [646, 461] width 48 height 64
click at [646, 463] on button "Next image" at bounding box center [646, 461] width 48 height 64
click at [646, 461] on button "Next image" at bounding box center [646, 461] width 48 height 64
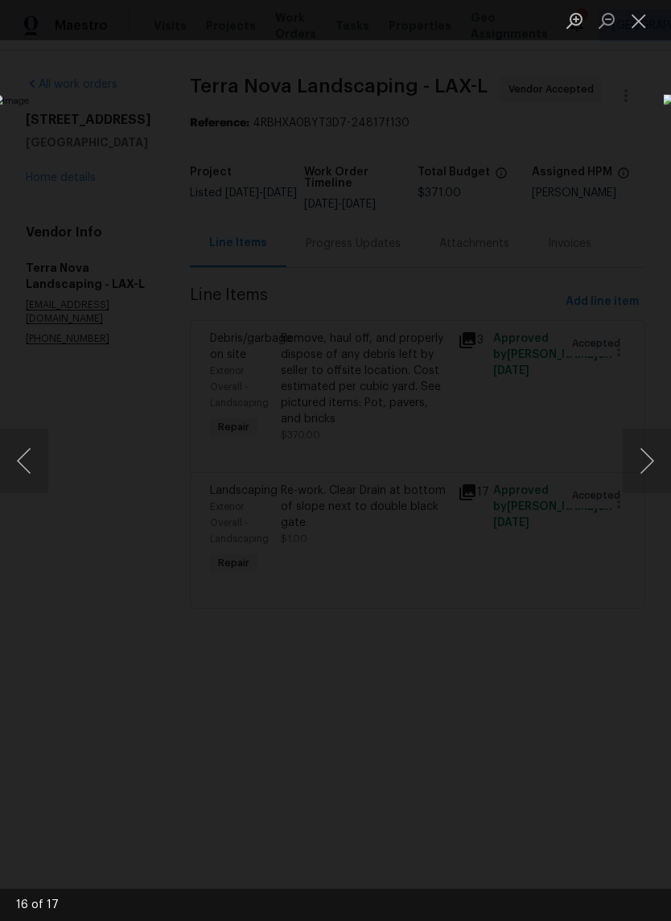
click at [646, 457] on button "Next image" at bounding box center [646, 461] width 48 height 64
click at [649, 461] on button "Next image" at bounding box center [646, 461] width 48 height 64
click at [650, 461] on button "Next image" at bounding box center [646, 461] width 48 height 64
click at [647, 457] on button "Next image" at bounding box center [646, 461] width 48 height 64
click at [646, 459] on button "Next image" at bounding box center [646, 461] width 48 height 64
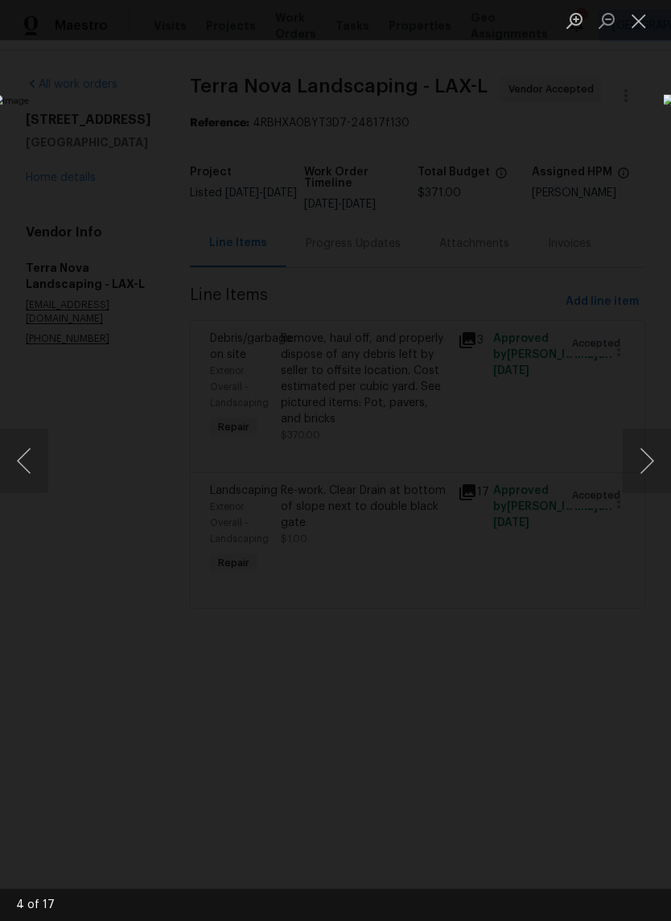
click at [645, 459] on button "Next image" at bounding box center [646, 461] width 48 height 64
click at [648, 24] on button "Close lightbox" at bounding box center [638, 20] width 32 height 28
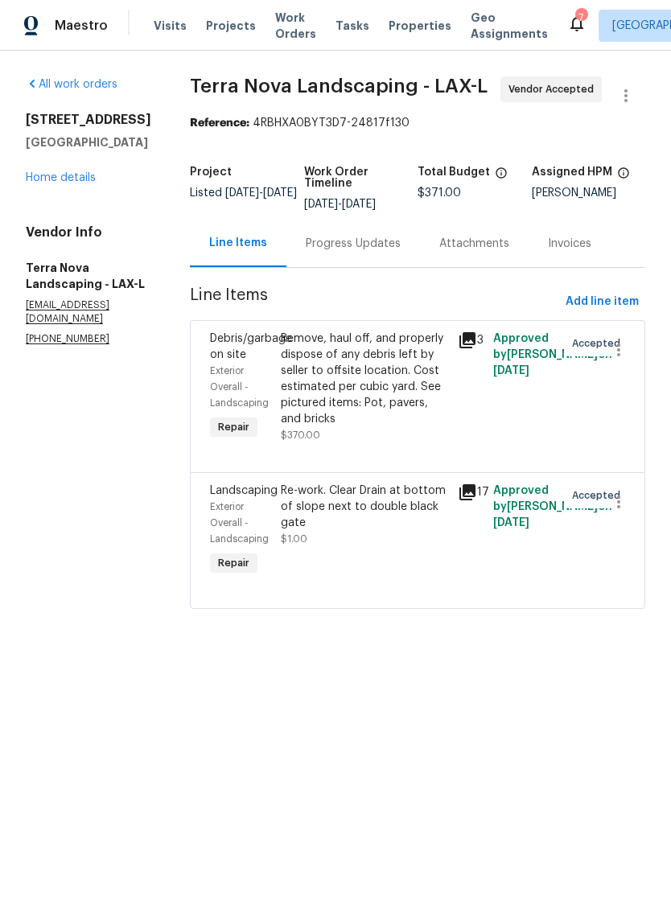
click at [334, 232] on div "Progress Updates" at bounding box center [352, 242] width 133 height 47
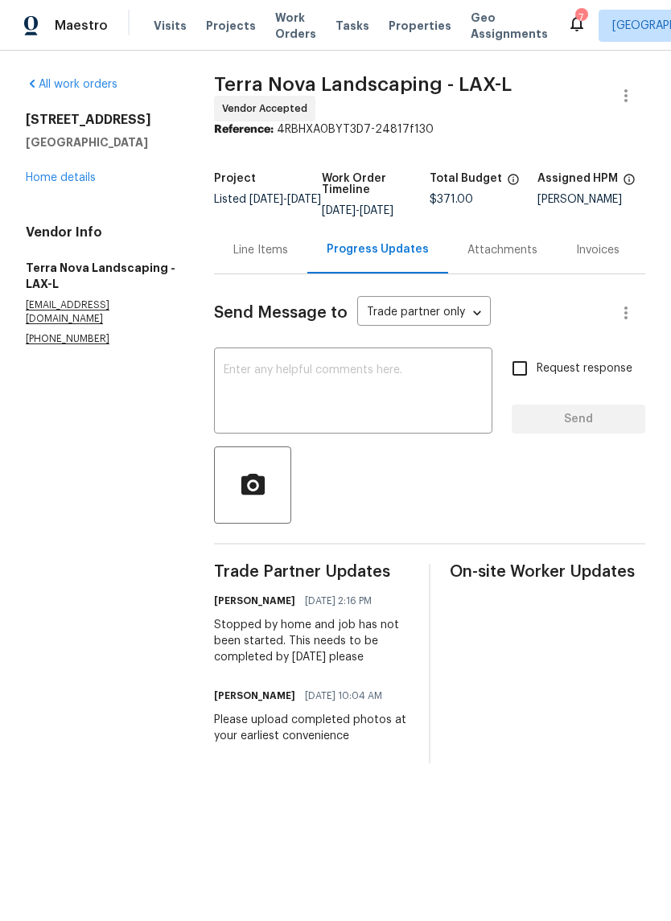
click at [260, 253] on div "Line Items" at bounding box center [260, 250] width 55 height 16
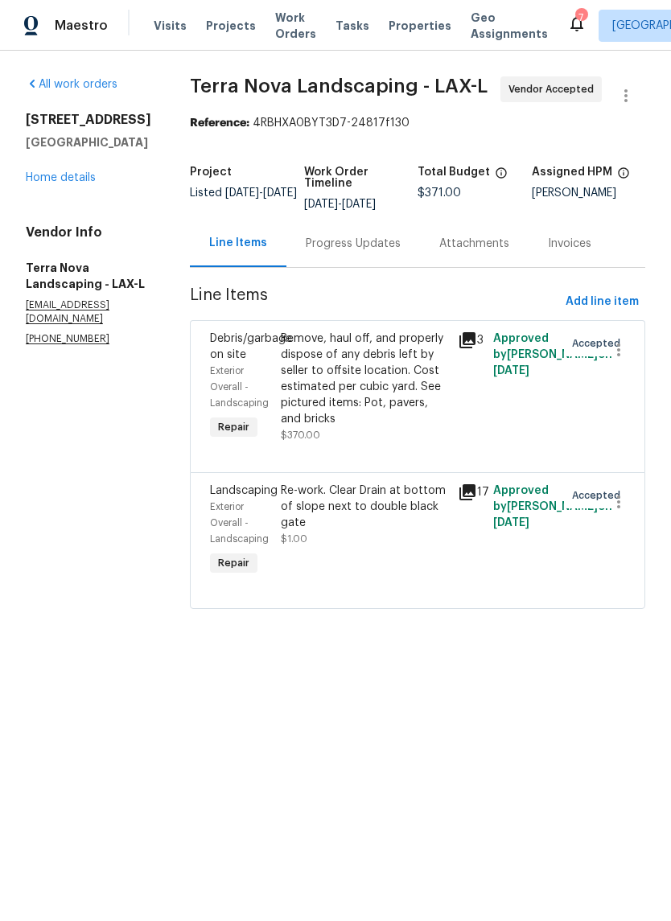
click at [363, 379] on div "Remove, haul off, and properly dispose of any debris left by seller to offsite …" at bounding box center [364, 378] width 167 height 96
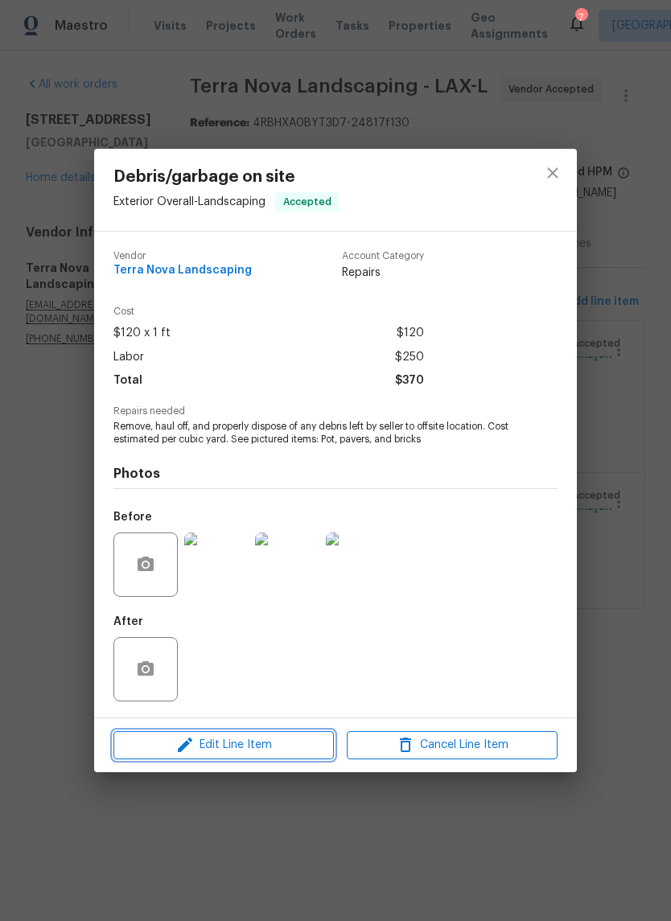
click at [269, 744] on span "Edit Line Item" at bounding box center [223, 745] width 211 height 20
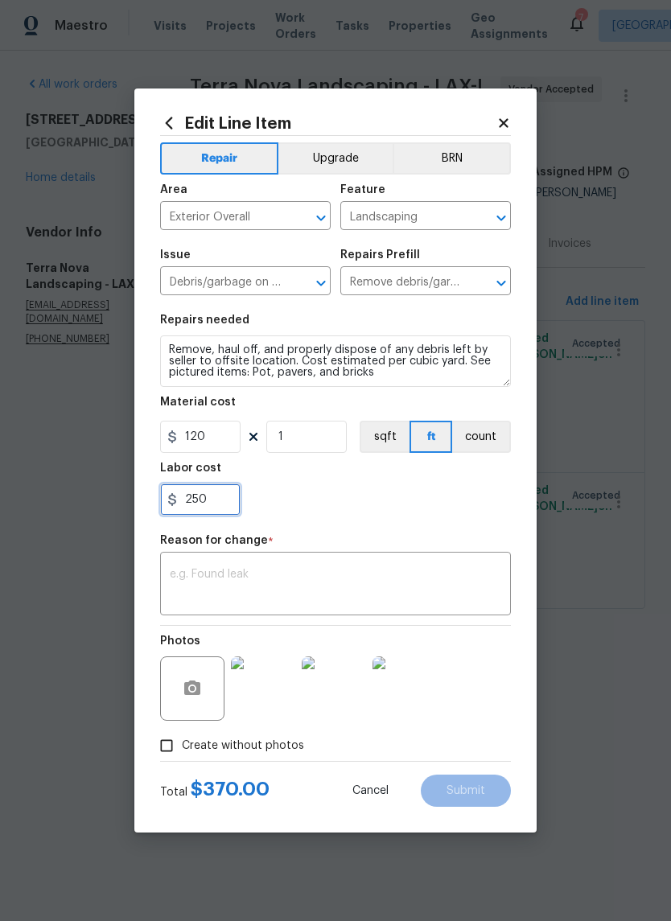
click at [219, 494] on input "250" at bounding box center [200, 499] width 80 height 32
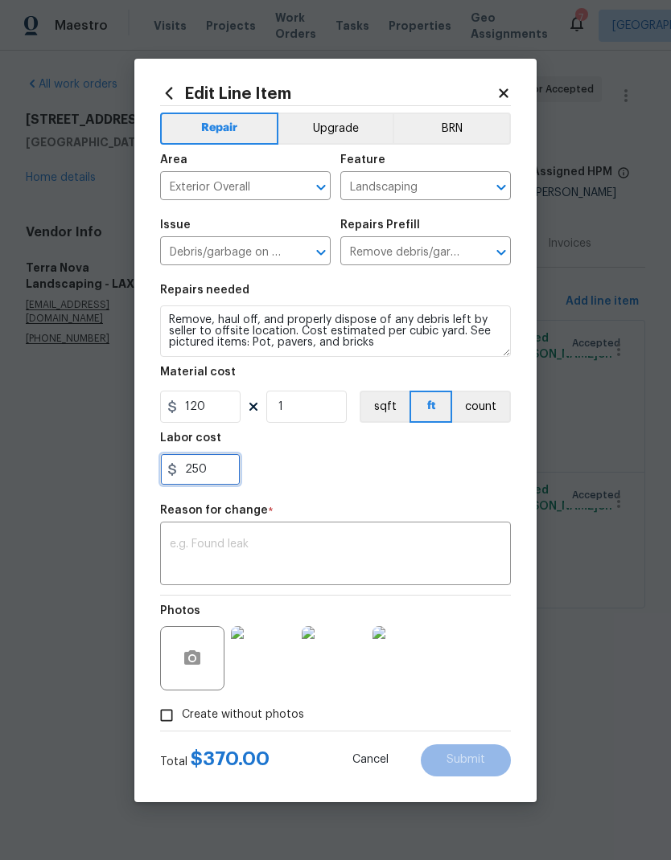
click at [205, 472] on input "250" at bounding box center [200, 469] width 80 height 32
click at [204, 472] on input "250" at bounding box center [200, 469] width 80 height 32
click at [300, 471] on div "250" at bounding box center [335, 469] width 351 height 32
click at [195, 408] on input "120" at bounding box center [200, 407] width 80 height 32
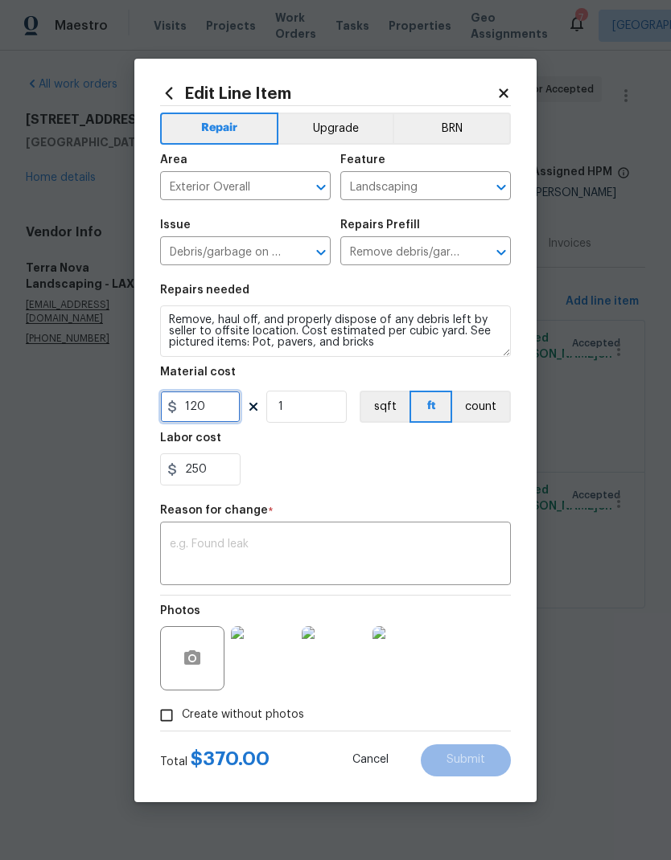
click at [198, 411] on input "120" at bounding box center [200, 407] width 80 height 32
type input "300"
click at [214, 469] on input "250" at bounding box center [200, 469] width 80 height 32
type input "200"
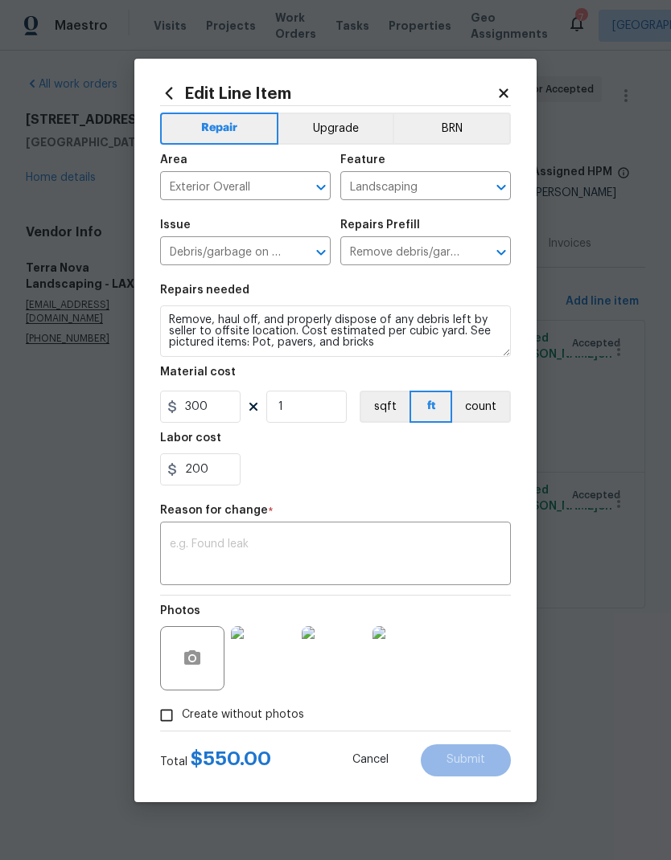
click at [338, 464] on div "200" at bounding box center [335, 469] width 351 height 32
click at [219, 468] on input "200" at bounding box center [200, 469] width 80 height 32
click at [383, 453] on div "Labor cost" at bounding box center [335, 443] width 351 height 21
click at [363, 552] on textarea at bounding box center [335, 556] width 331 height 34
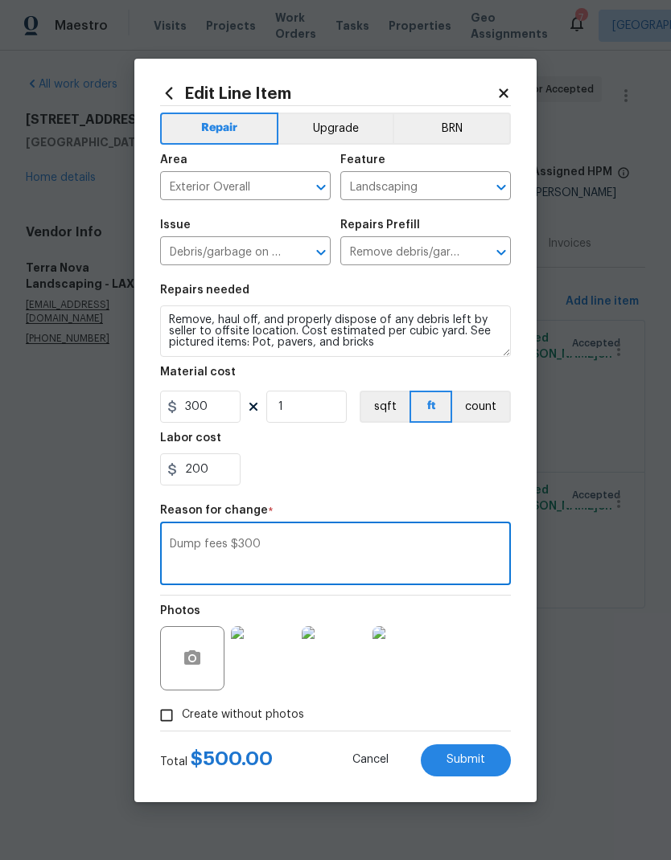
click at [232, 541] on textarea "Dump fees $300" at bounding box center [335, 556] width 331 height 34
type textarea "Dump fees ~$300"
click at [438, 459] on div "200" at bounding box center [335, 469] width 351 height 32
click at [445, 476] on div "200" at bounding box center [335, 469] width 351 height 32
click at [470, 765] on span "Submit" at bounding box center [465, 760] width 39 height 12
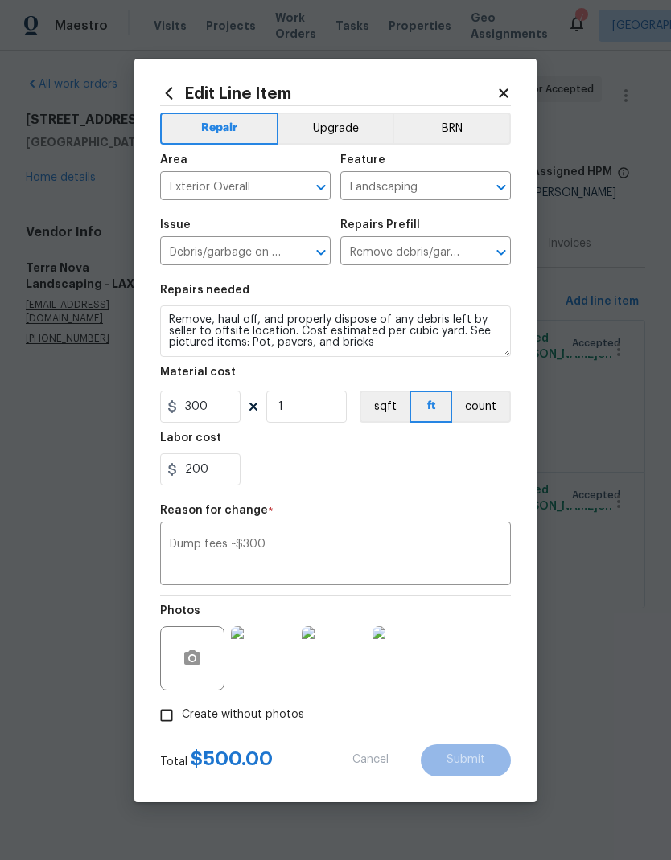
type input "120"
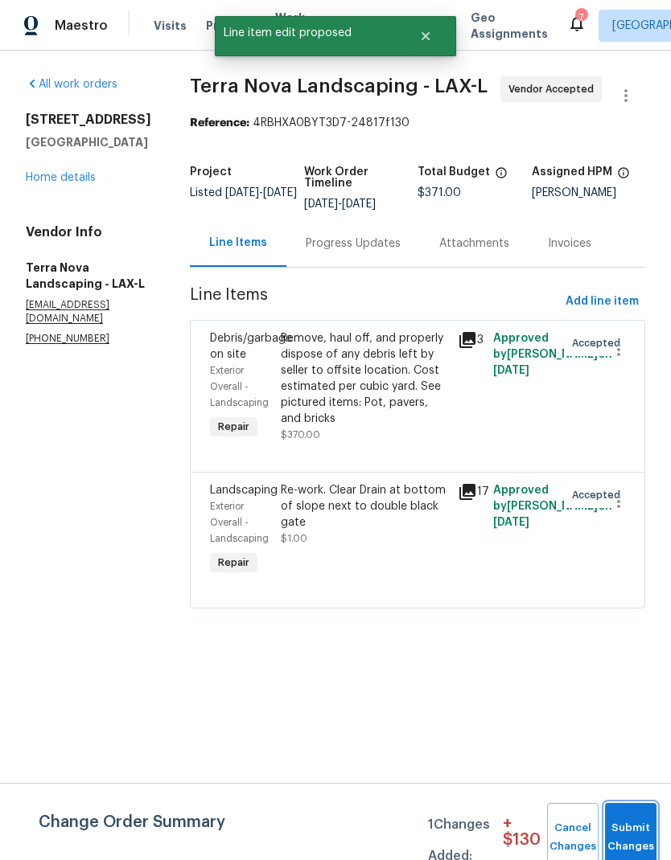
click at [642, 835] on span "Submit Changes" at bounding box center [630, 837] width 35 height 37
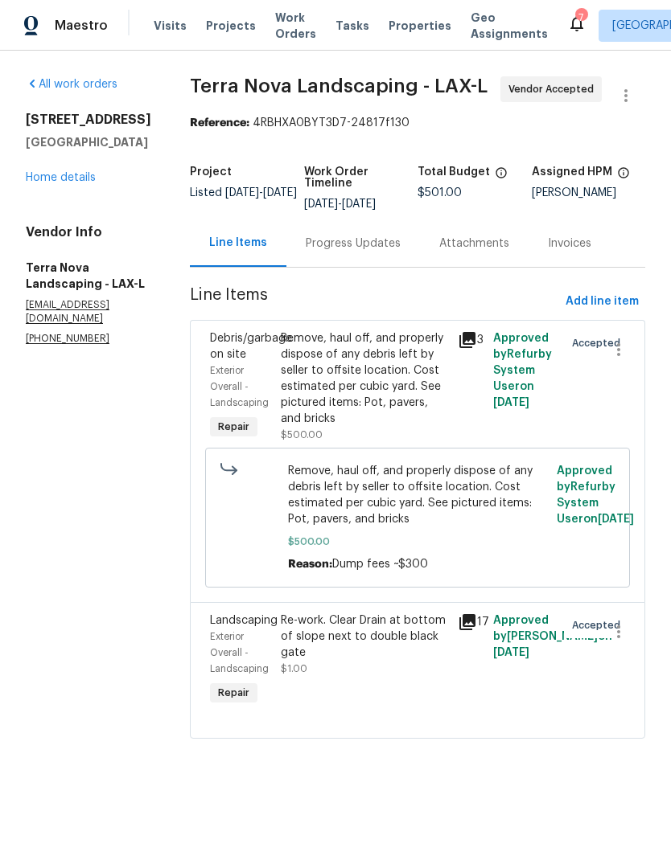
click at [60, 183] on link "Home details" at bounding box center [61, 177] width 70 height 11
